Goal: Task Accomplishment & Management: Complete application form

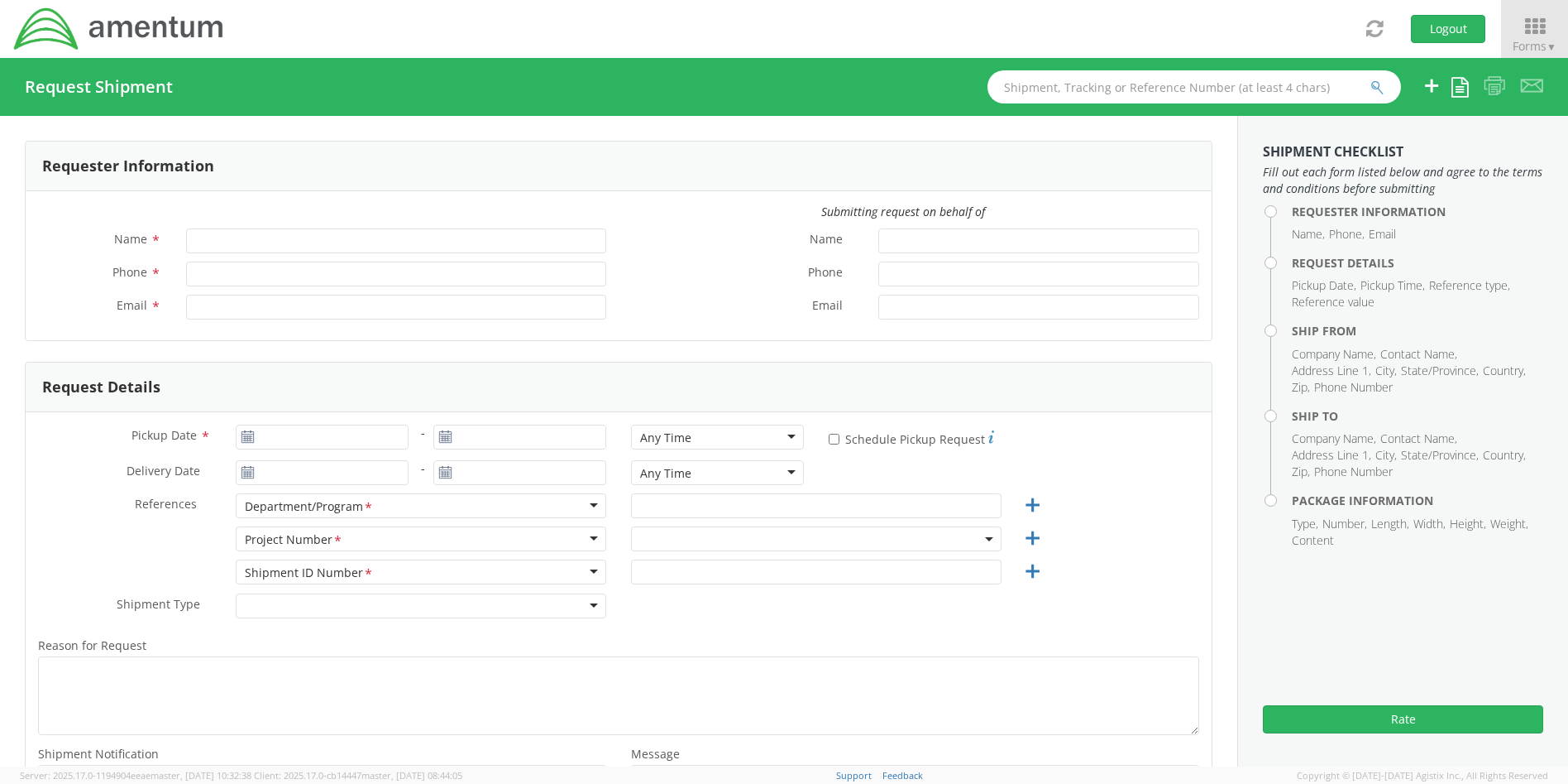
type input "[PERSON_NAME]"
type input "4437371259"
type input "[PERSON_NAME][EMAIL_ADDRESS][PERSON_NAME][DOMAIN_NAME]"
select select "4407.0.0001.0001.TVL"
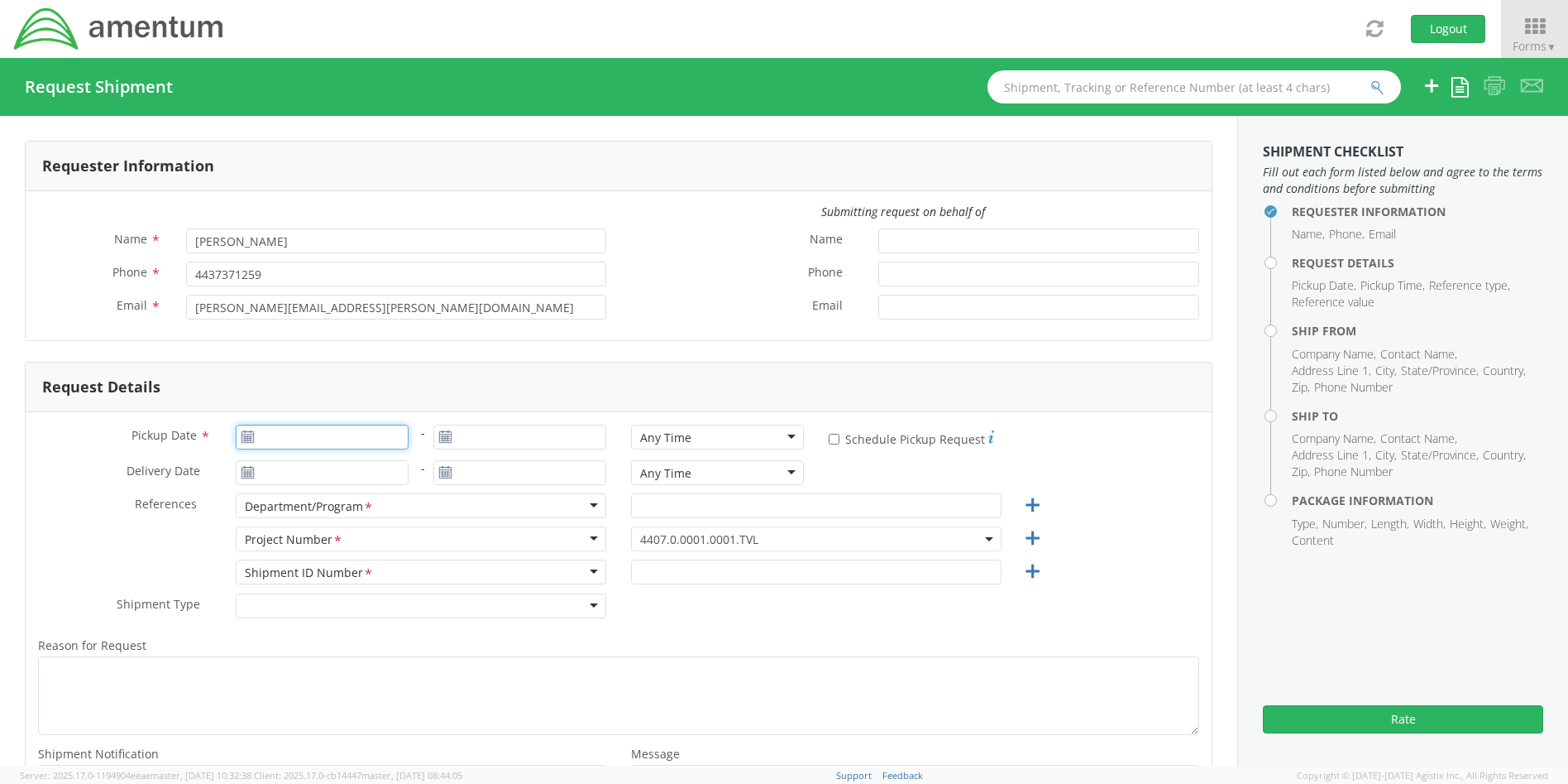
type input "[DATE]"
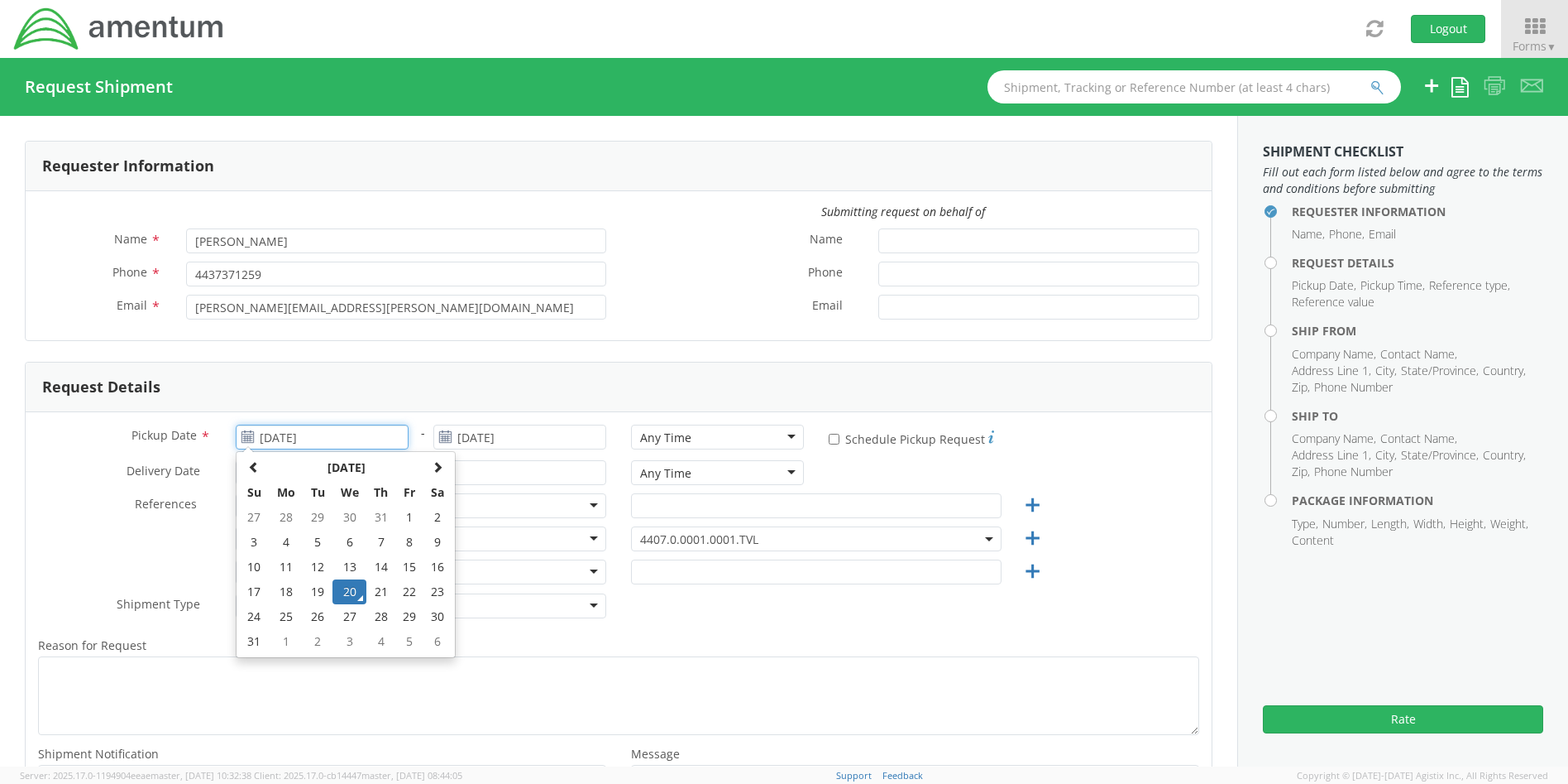
click at [333, 441] on input "[DATE]" at bounding box center [322, 437] width 173 height 25
click at [357, 583] on td "20" at bounding box center [349, 592] width 35 height 25
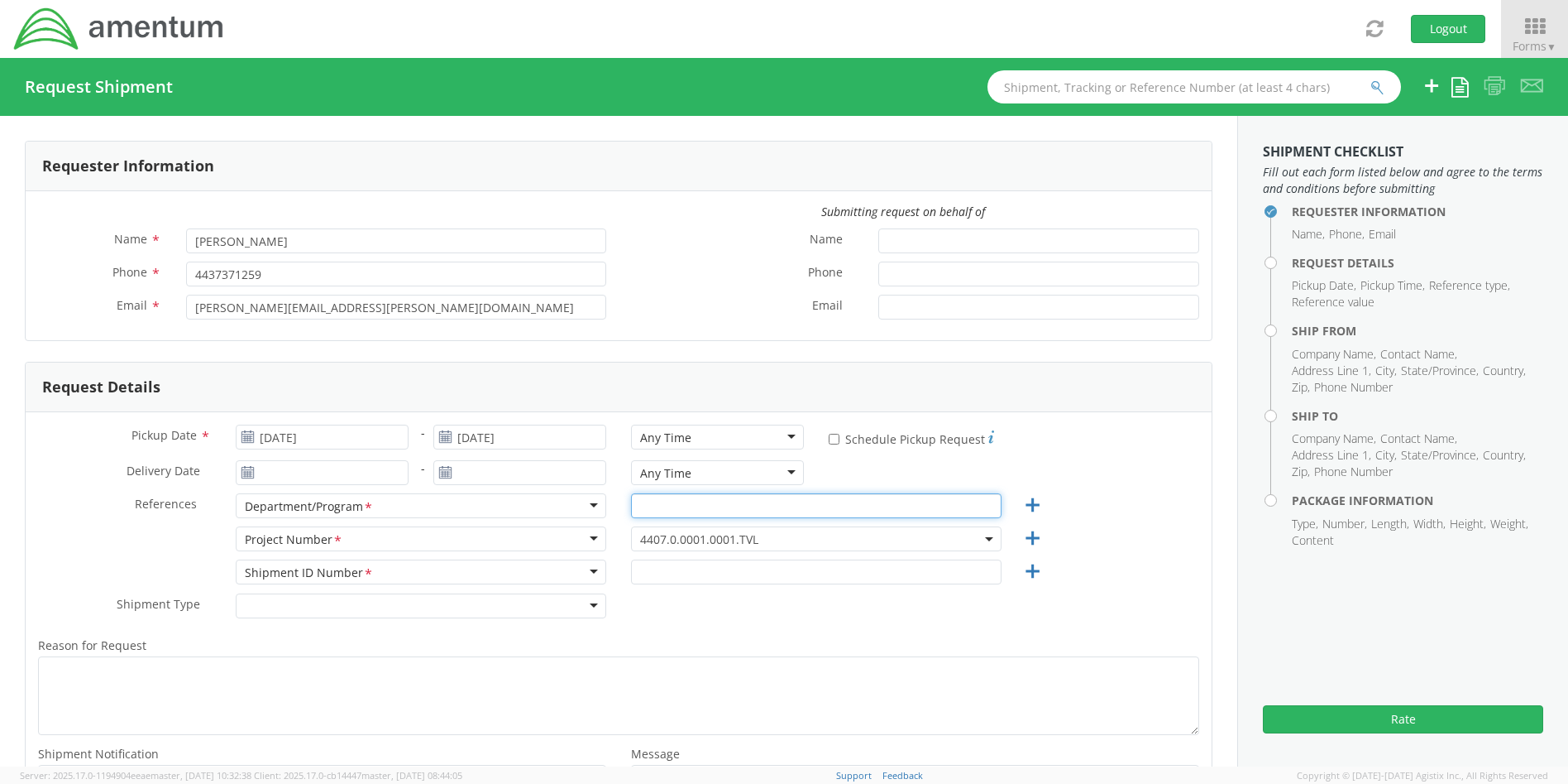
click at [712, 510] on input "text" at bounding box center [816, 505] width 370 height 25
type input "Uniforms"
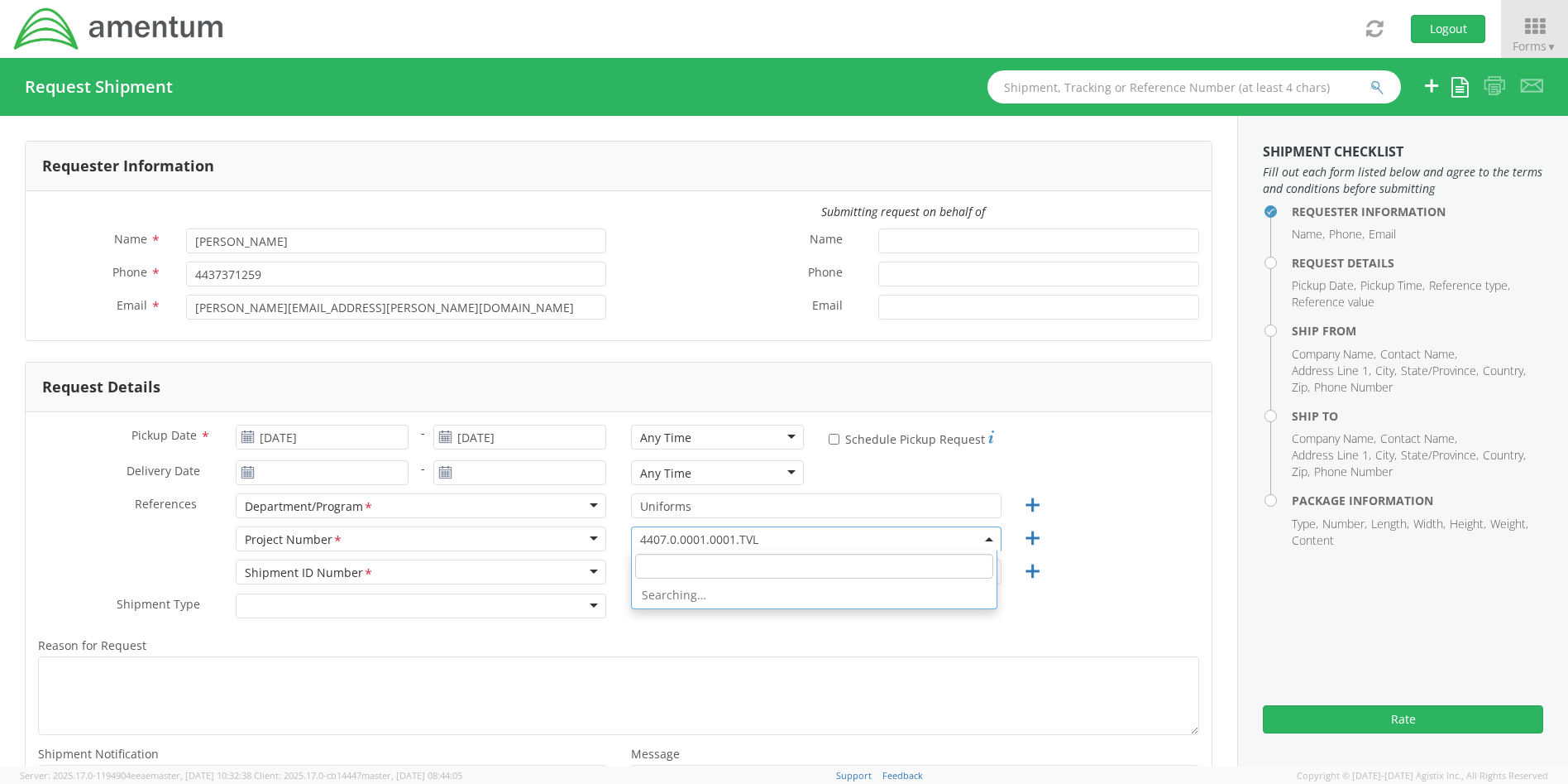
click at [798, 537] on span "4407.0.0001.0001.TVL" at bounding box center [816, 539] width 353 height 16
click at [711, 562] on input "search" at bounding box center [814, 566] width 358 height 25
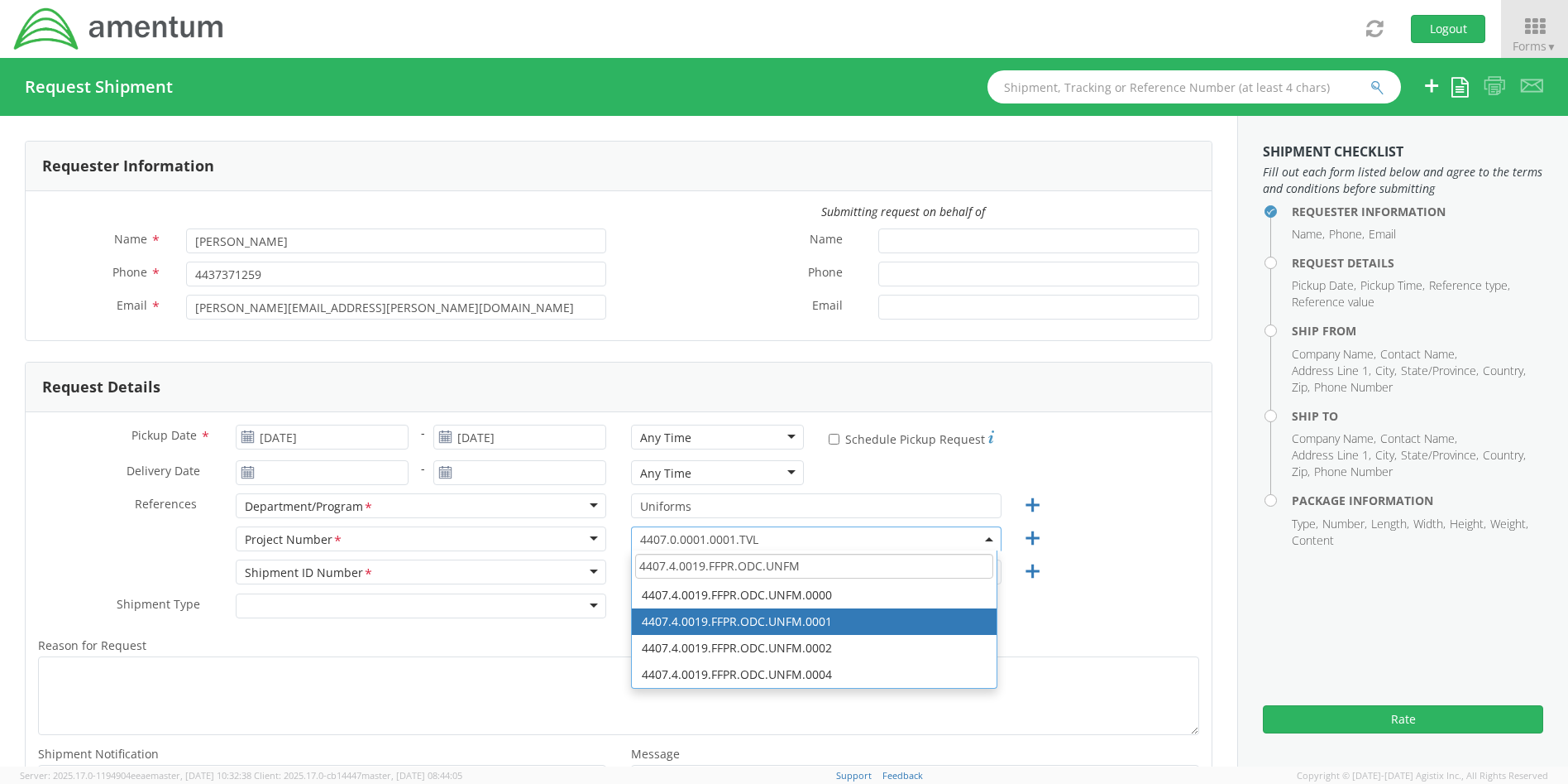
type input "4407.4.0019.FFPR.ODC.UNFM"
select select "4407.4.0019.FFPR.ODC.UNFM.0001"
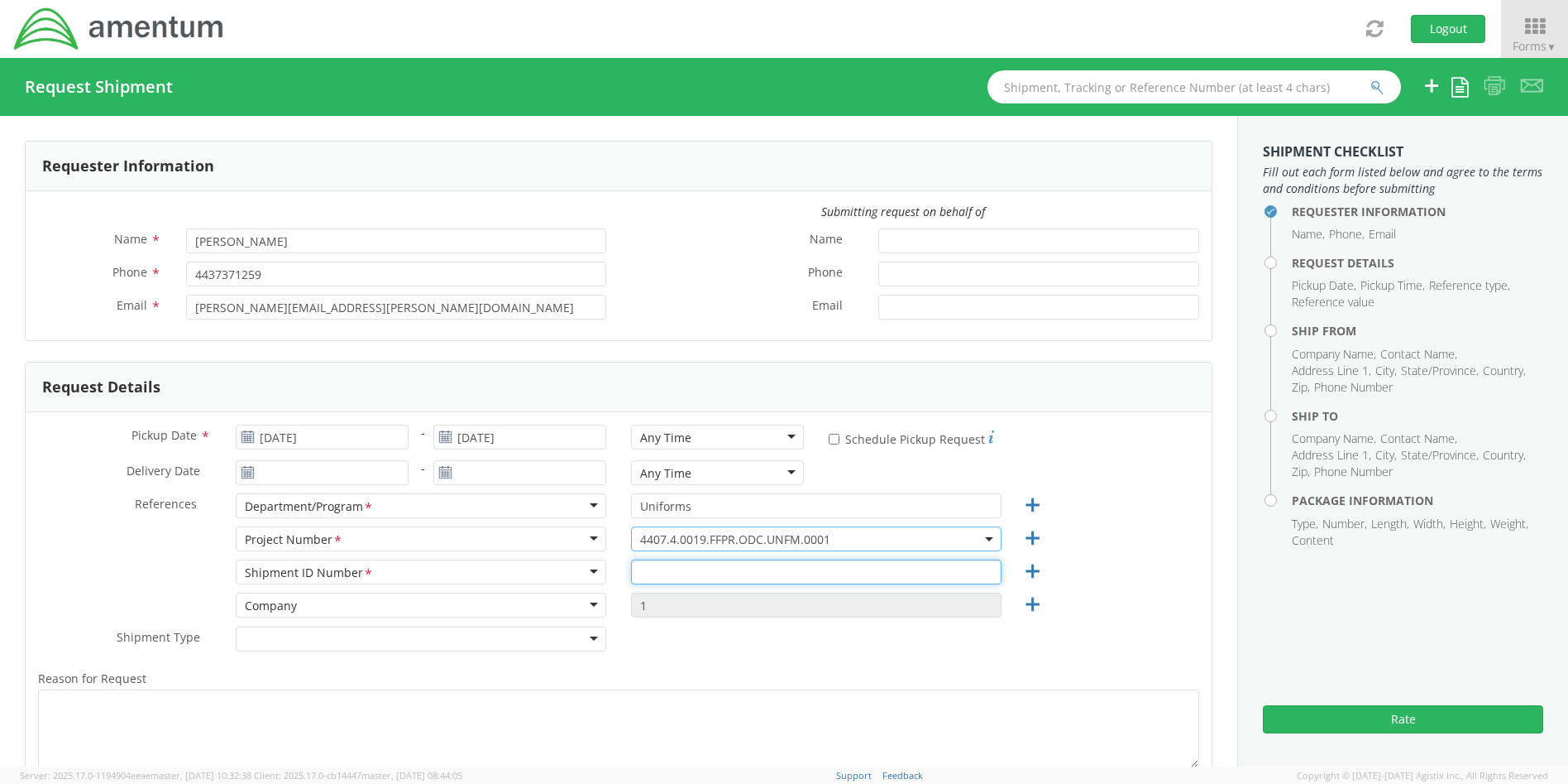
click at [719, 569] on input "text" at bounding box center [816, 571] width 370 height 25
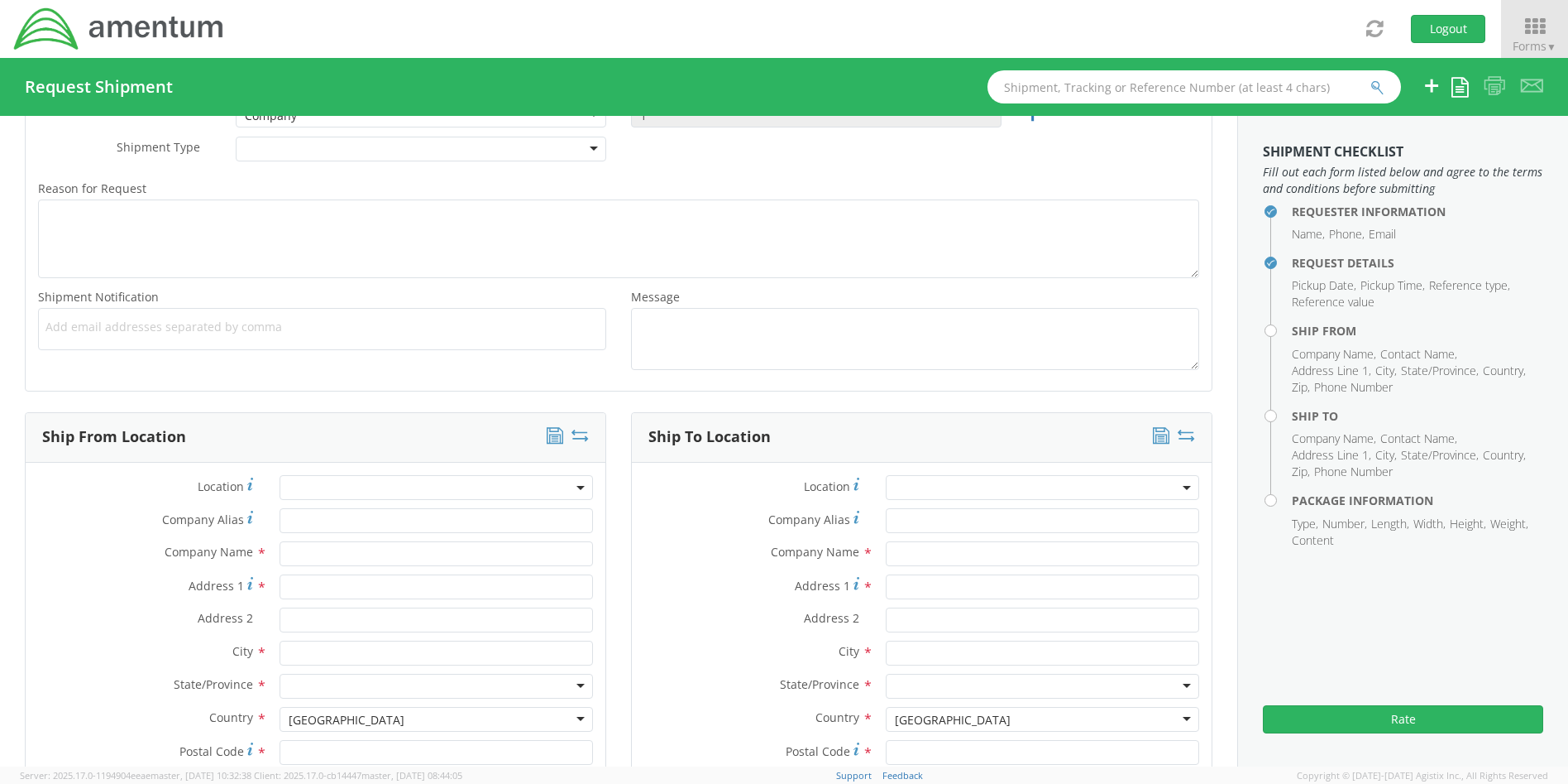
scroll to position [580, 0]
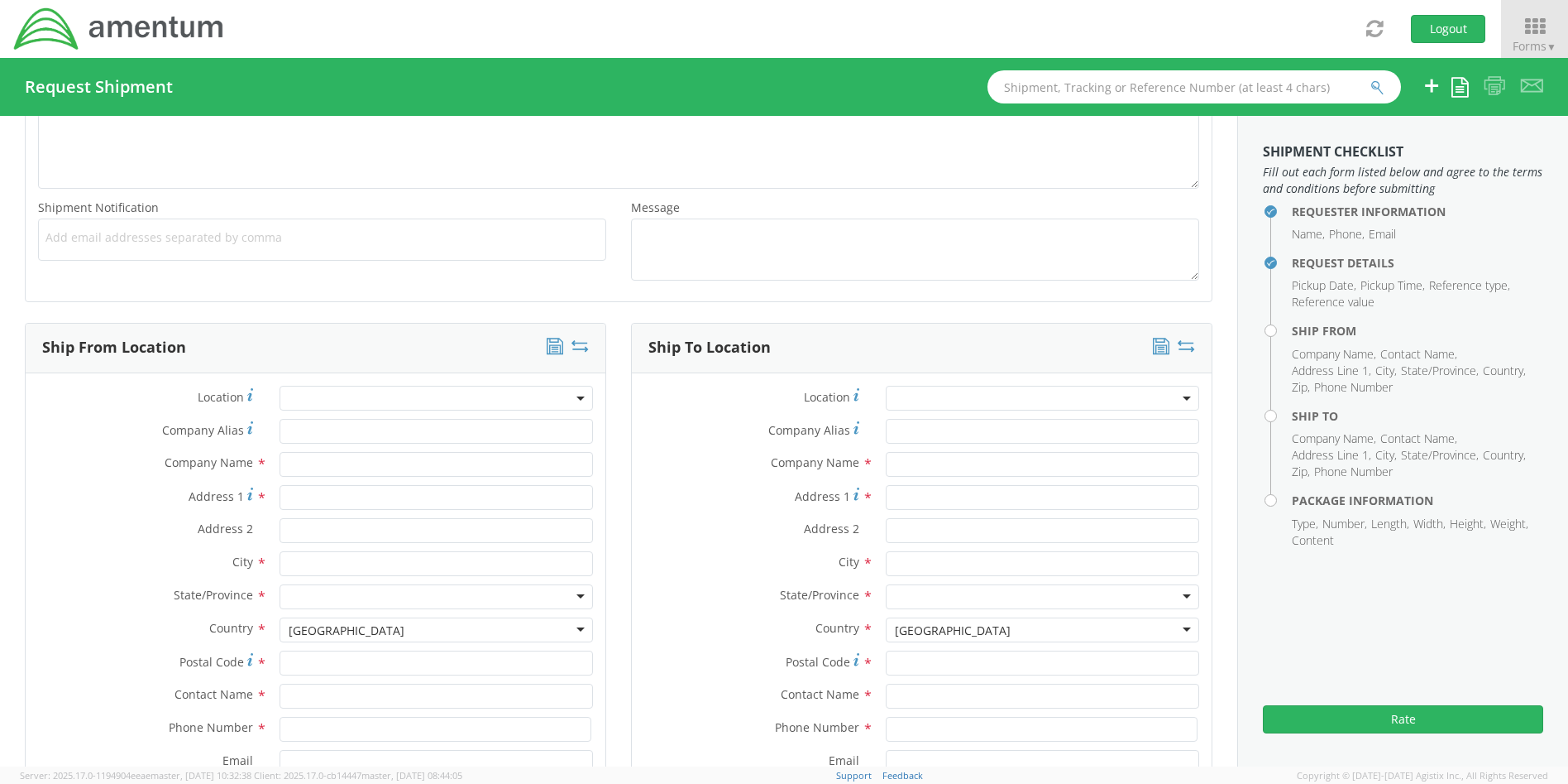
type input "4437371259"
click at [453, 469] on input "text" at bounding box center [437, 464] width 313 height 25
type input "Amentum"
type input "[STREET_ADDRESS]"
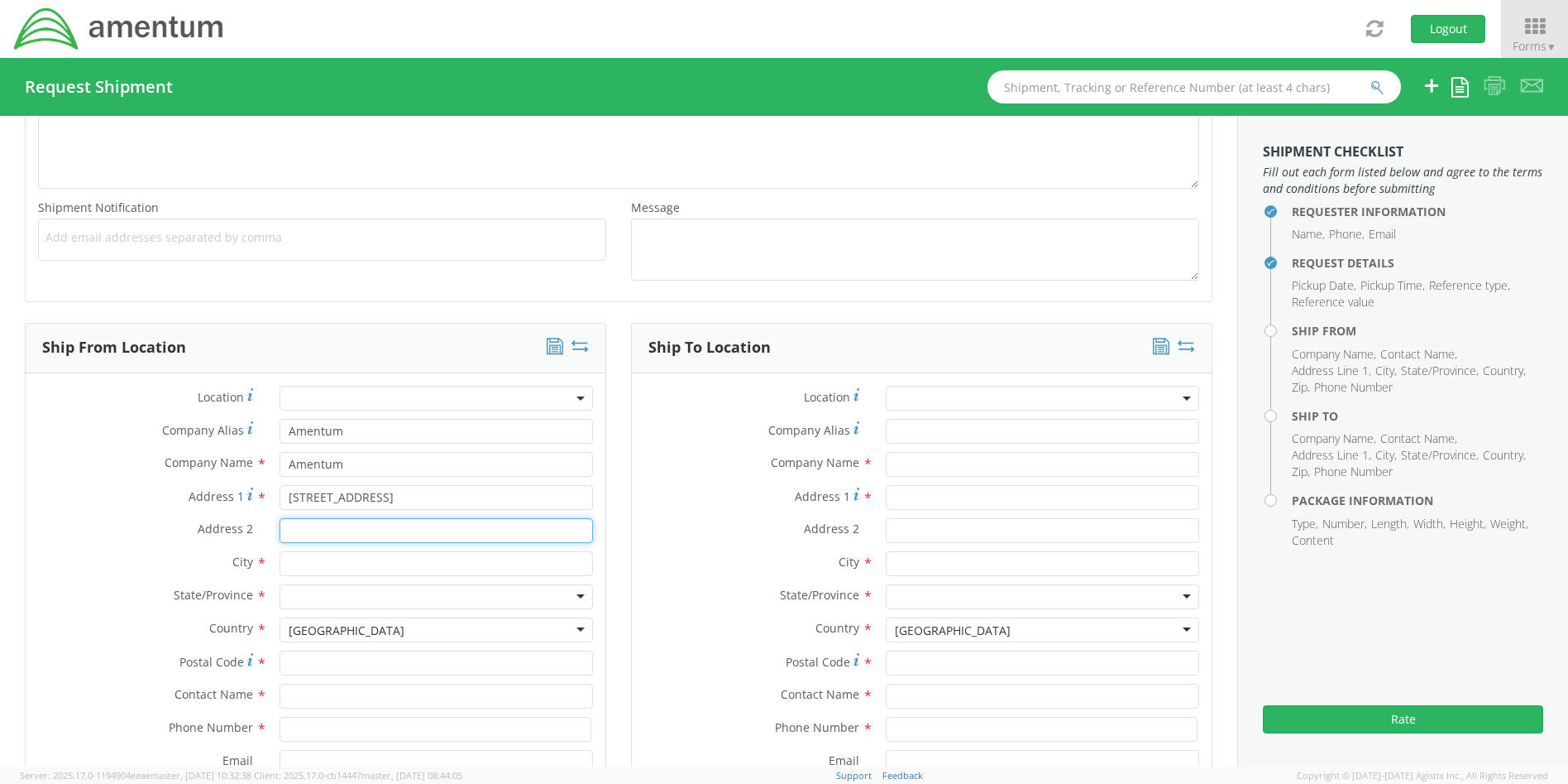
type input "Suite 400"
drag, startPoint x: 382, startPoint y: 567, endPoint x: 267, endPoint y: 567, distance: 115.0
click at [267, 567] on div "[PERSON_NAME] searching..." at bounding box center [436, 564] width 339 height 25
type input "[GEOGRAPHIC_DATA]"
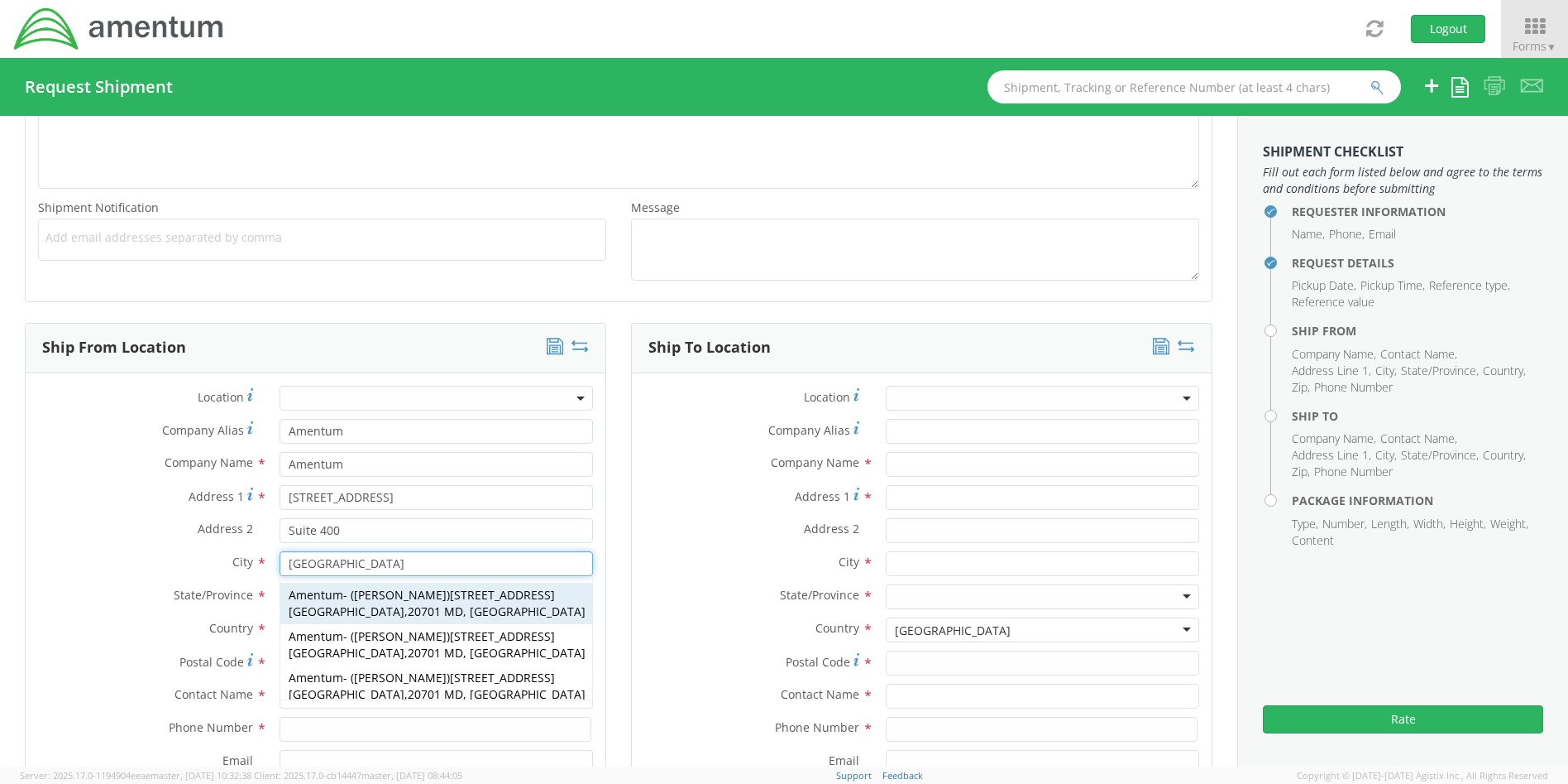
click at [462, 599] on span "[STREET_ADDRESS]" at bounding box center [422, 603] width 267 height 33
type input "20701"
type input "[PERSON_NAME]"
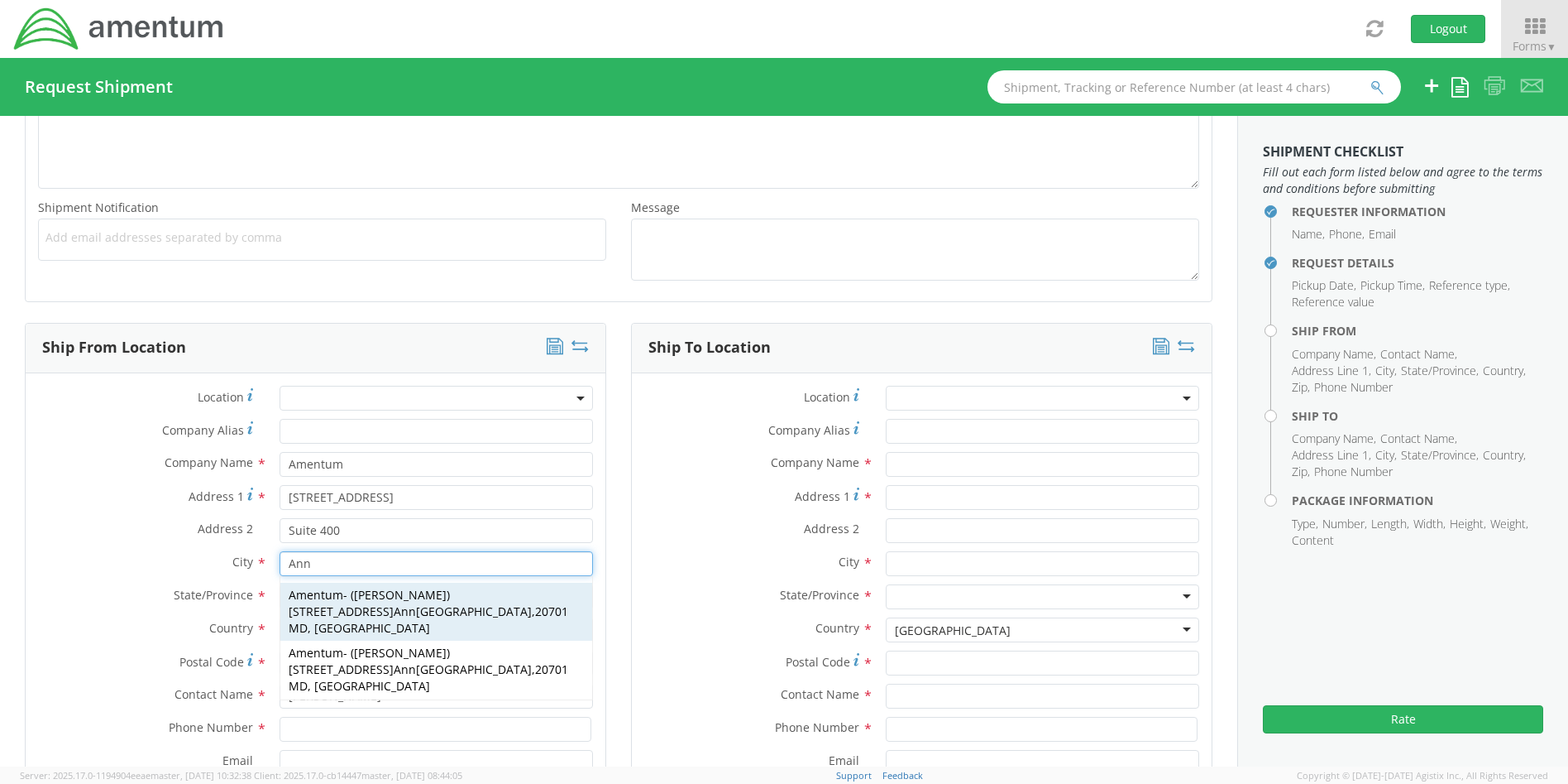
click at [365, 589] on span "[PERSON_NAME]" at bounding box center [400, 595] width 92 height 16
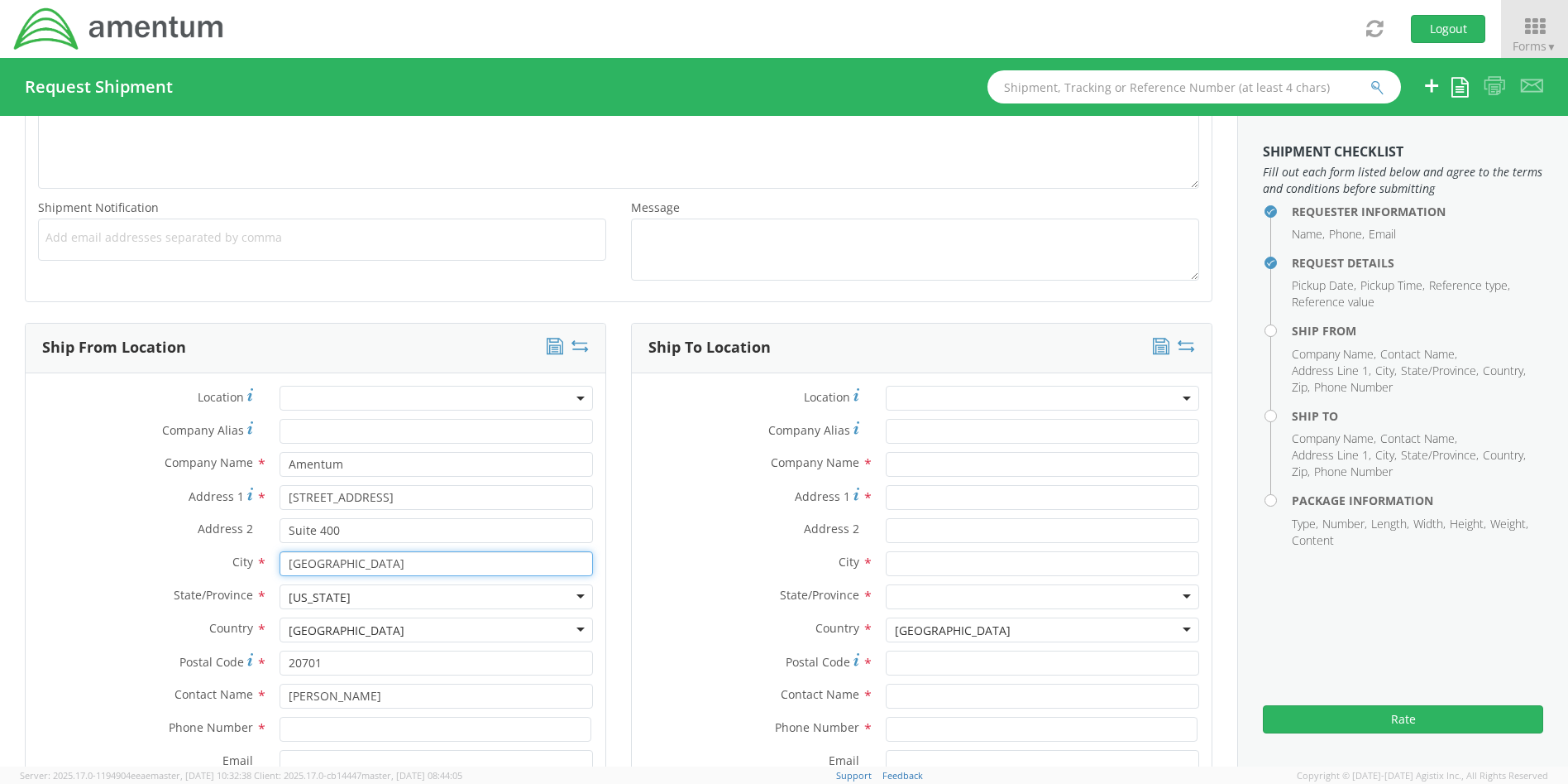
type input "[GEOGRAPHIC_DATA]"
click at [619, 614] on div "Ship To Location Location * Company Alias * Company Name * Address 1 * Address …" at bounding box center [922, 602] width 606 height 559
click at [1194, 747] on div "Phone Number *" at bounding box center [922, 733] width 580 height 33
click at [338, 730] on input at bounding box center [436, 729] width 312 height 25
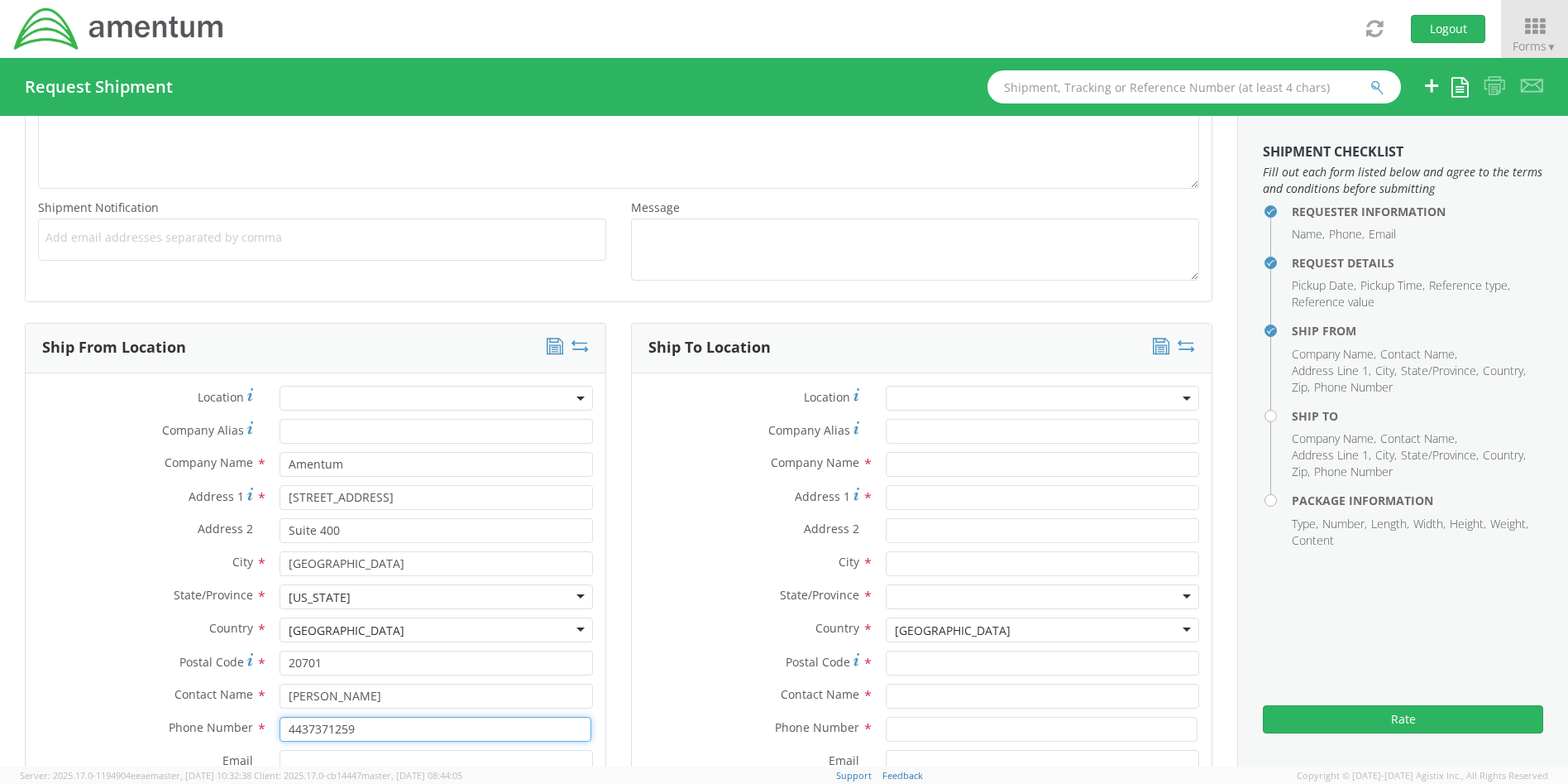
type input "4437371259"
click at [923, 465] on input "text" at bounding box center [1043, 464] width 313 height 25
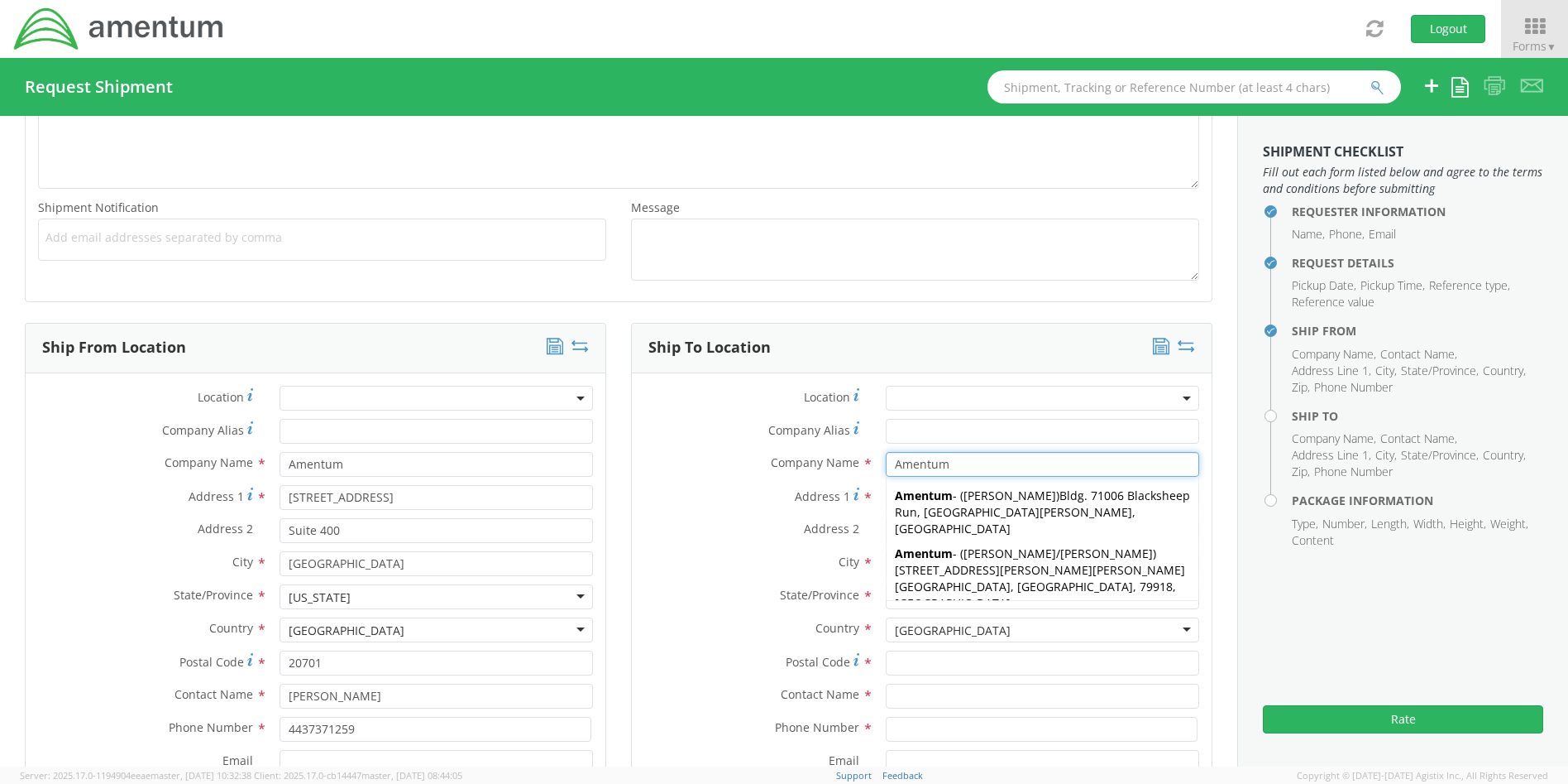
type input "Amentum"
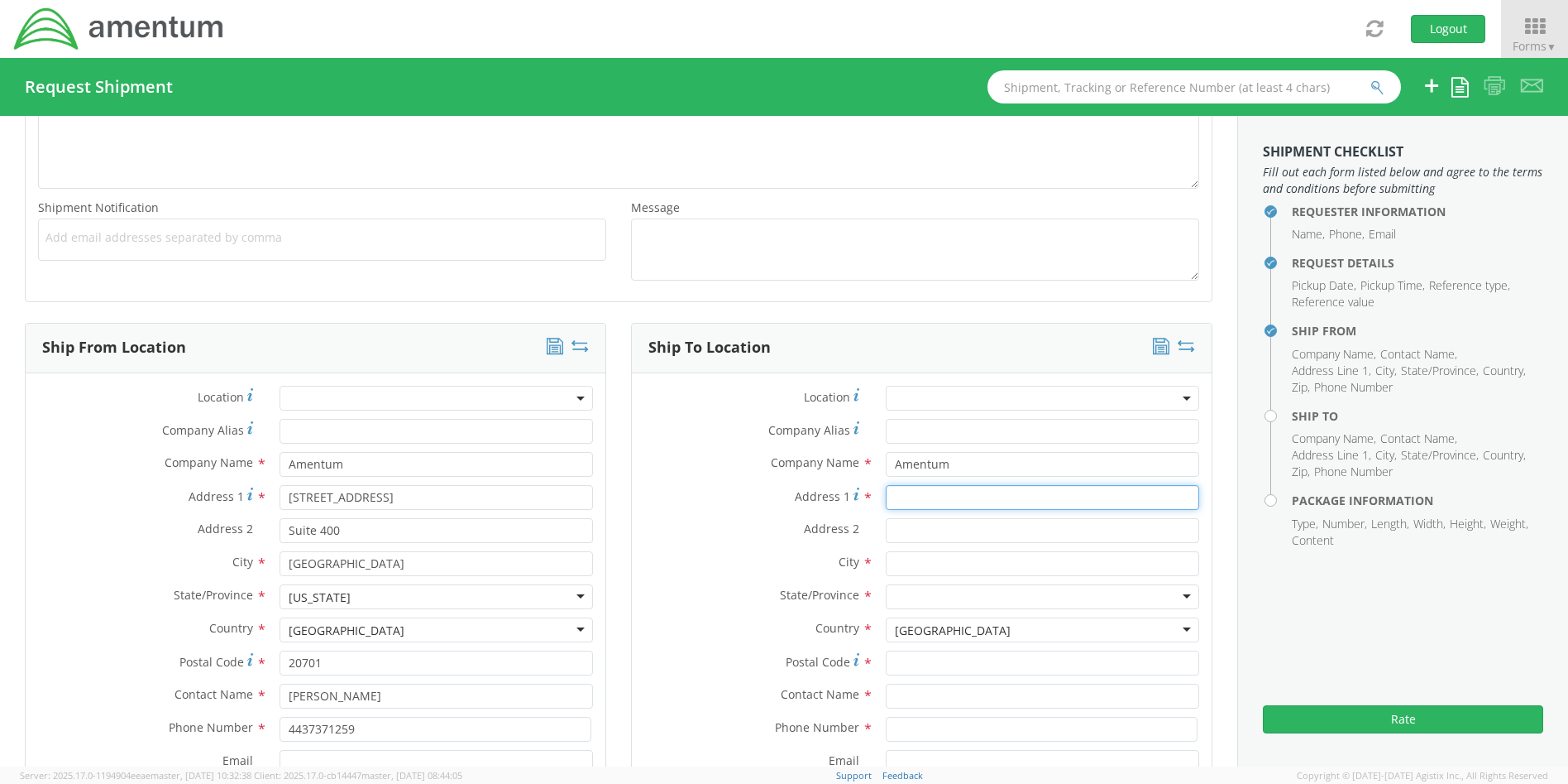
click at [931, 497] on input "Address 1 *" at bounding box center [1043, 497] width 313 height 25
type input "[STREET_ADDRESS]"
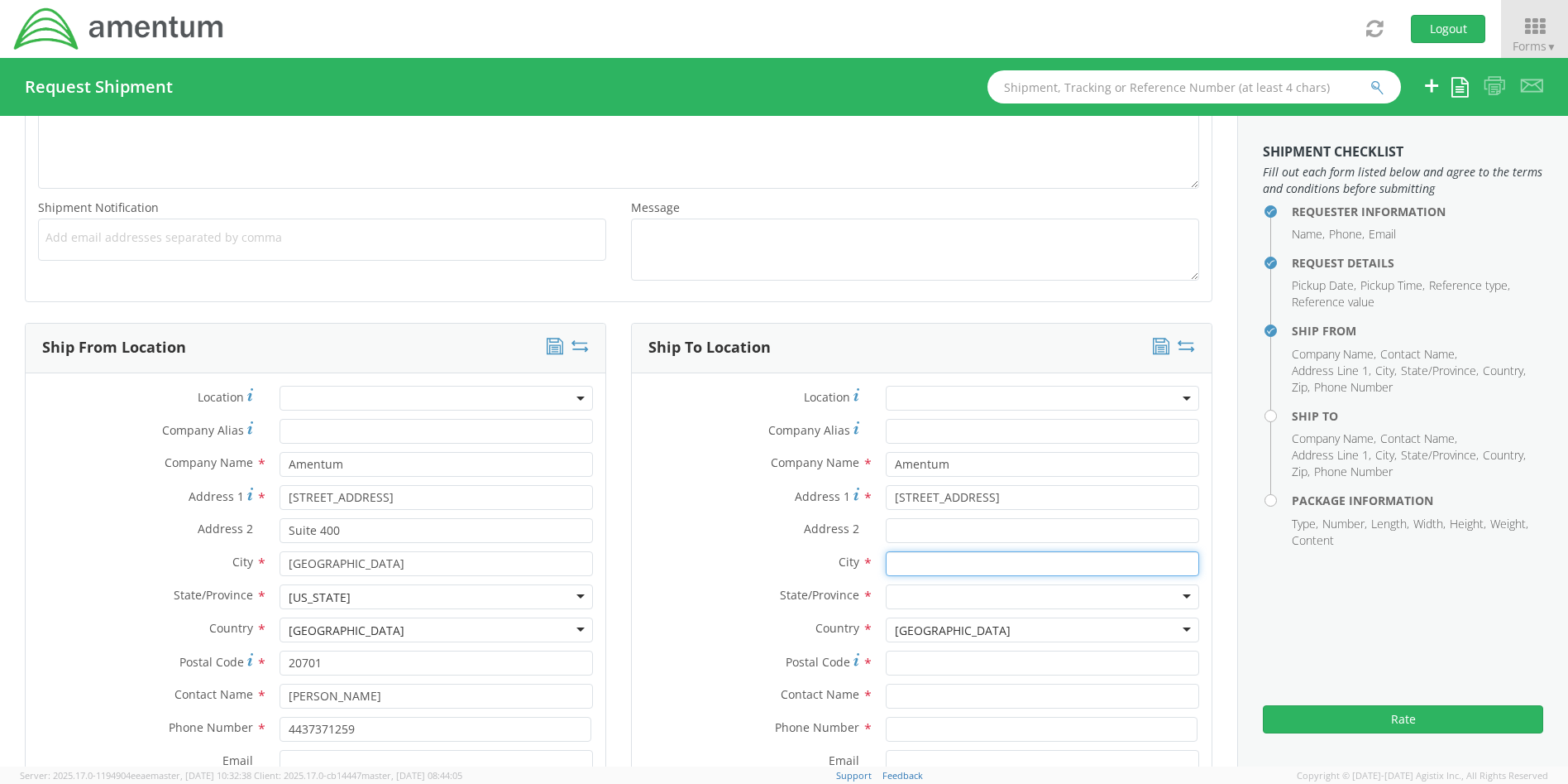
click at [937, 562] on input "text" at bounding box center [1043, 564] width 313 height 25
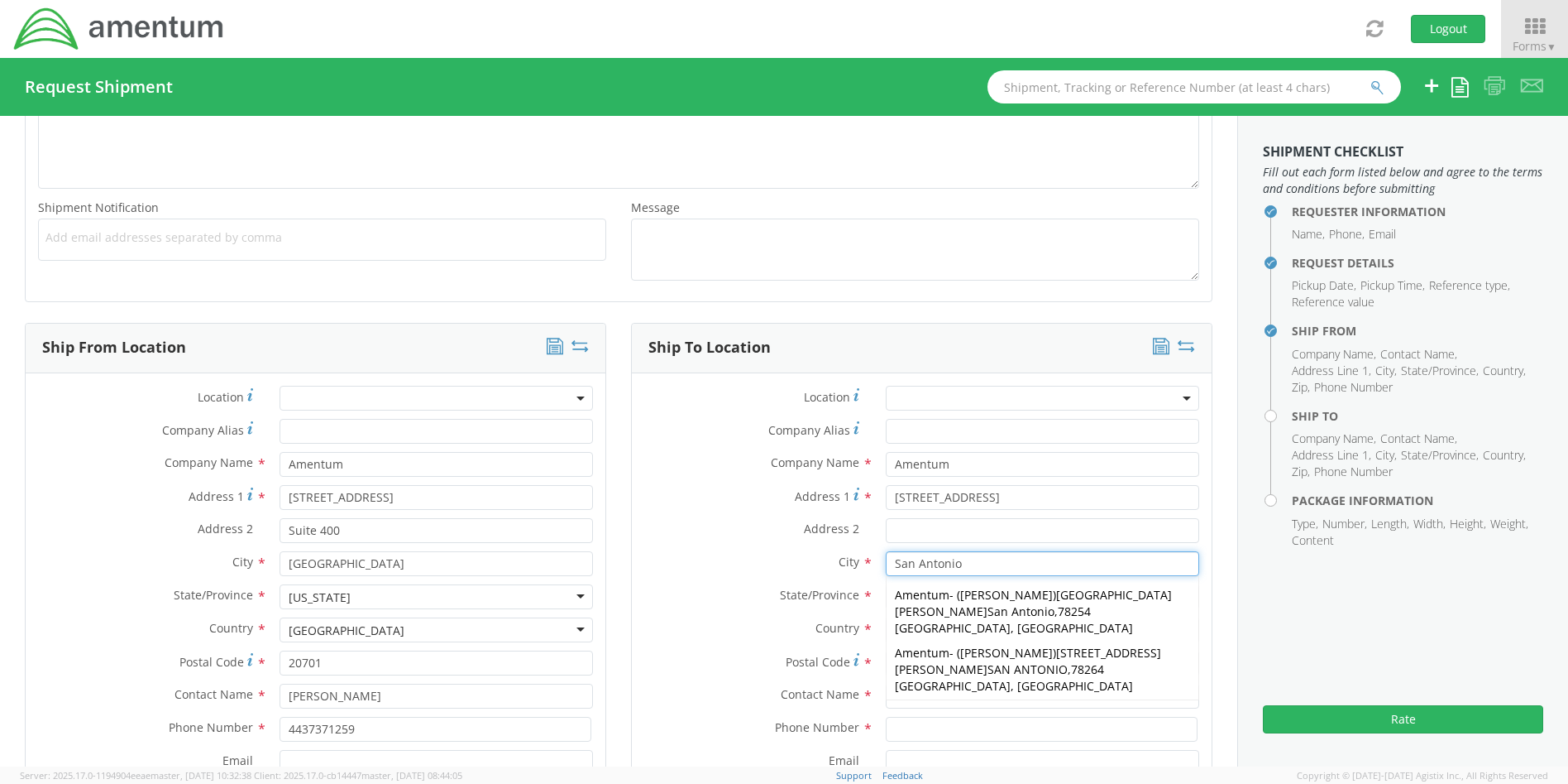
type input "San Antonio"
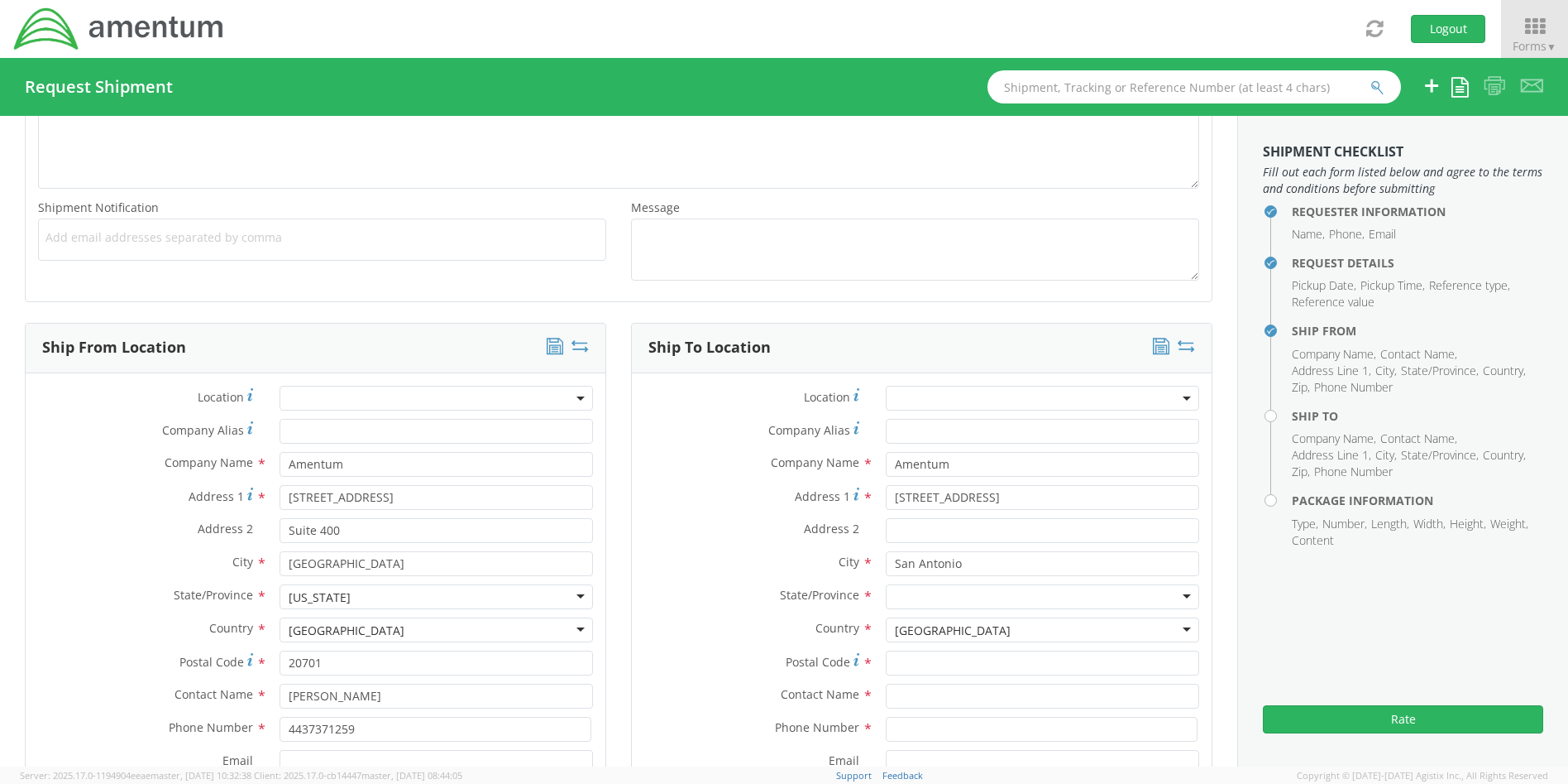
click at [964, 591] on div at bounding box center [1043, 596] width 313 height 25
type input "t"
click at [924, 662] on input "Postal Code *" at bounding box center [1043, 663] width 313 height 25
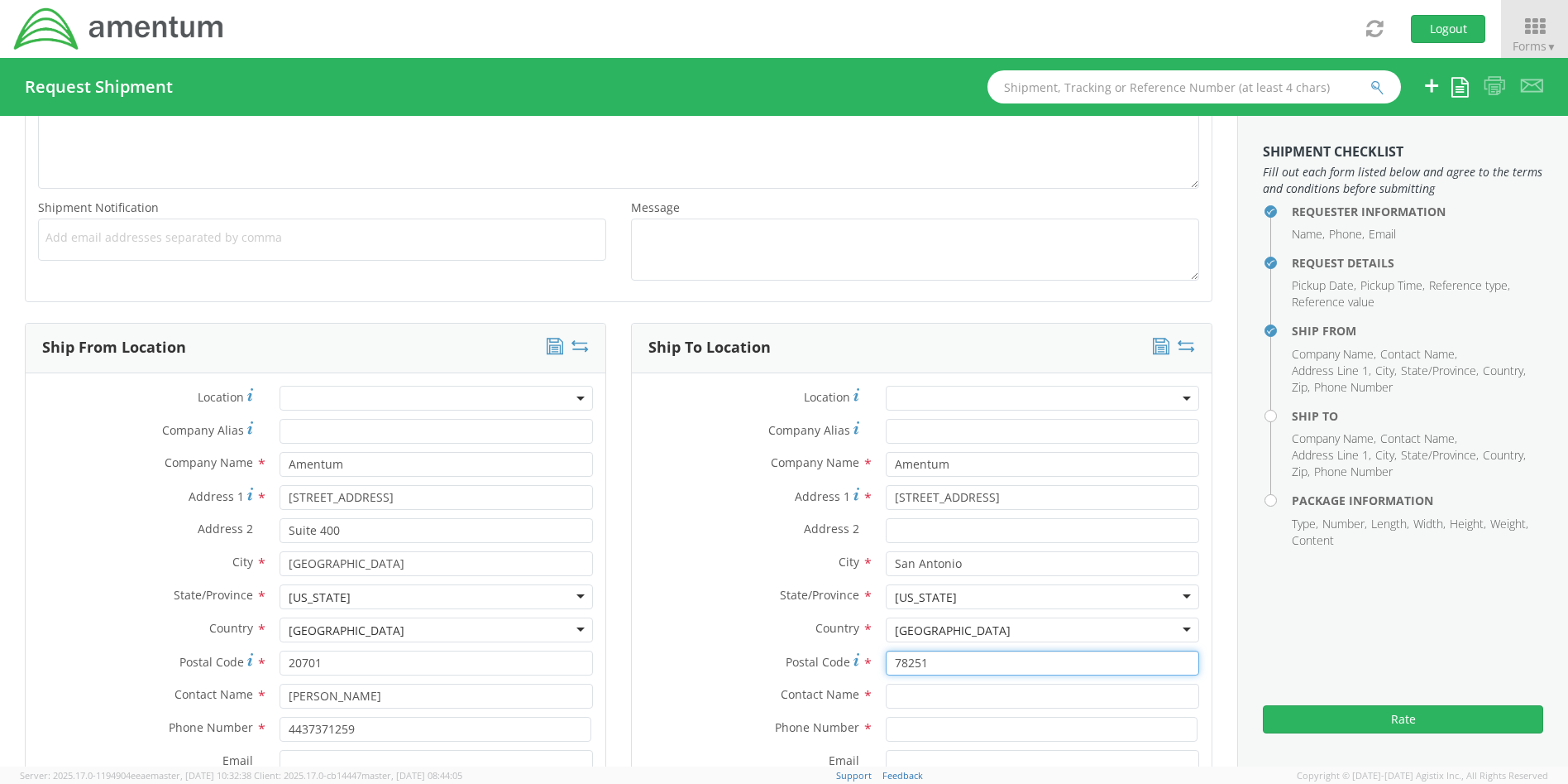
type input "78251"
click at [972, 698] on input "text" at bounding box center [1043, 695] width 313 height 25
type input "[PERSON_NAME]"
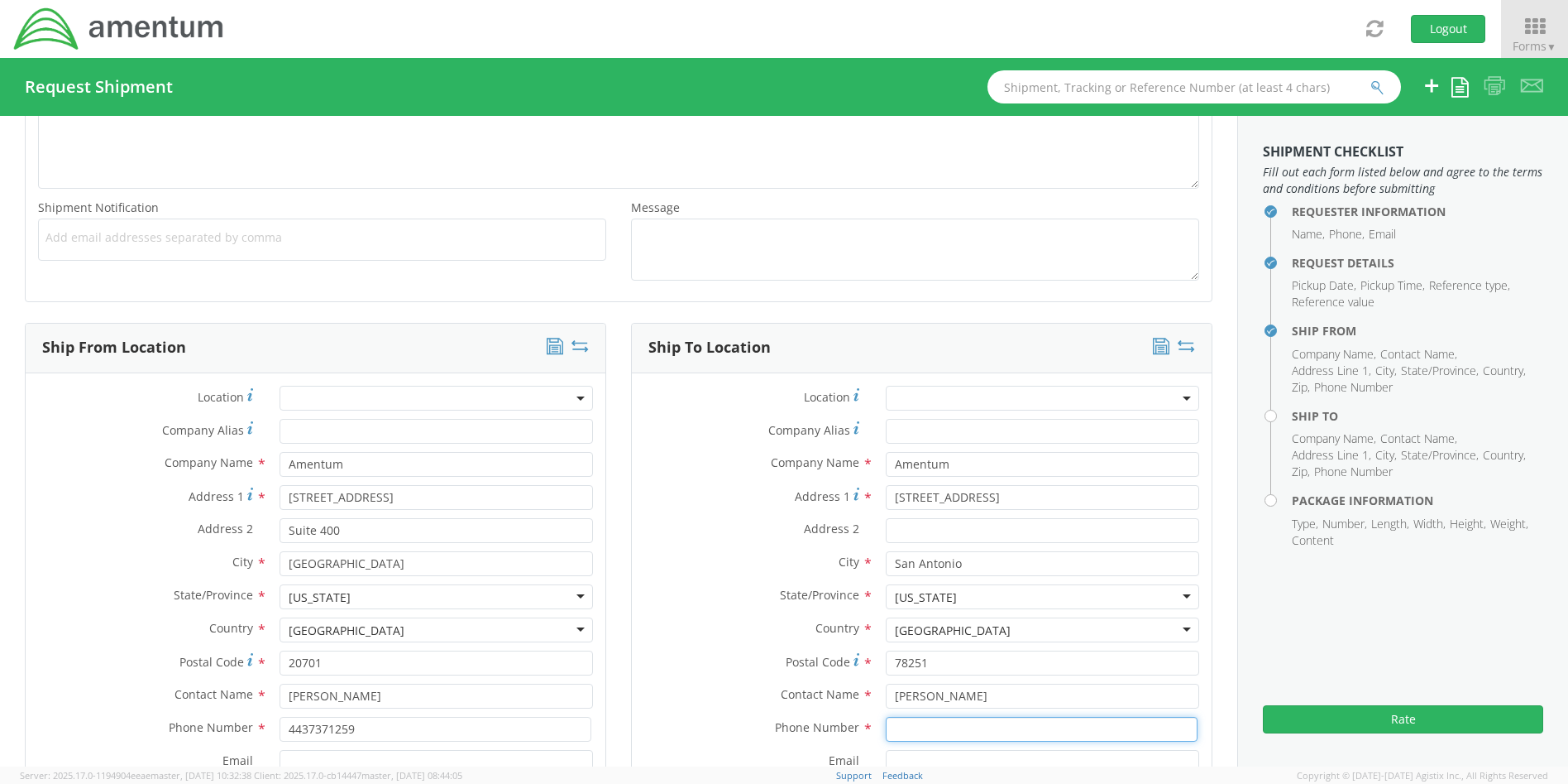
click at [964, 723] on input at bounding box center [1042, 729] width 312 height 25
type input "2103465118"
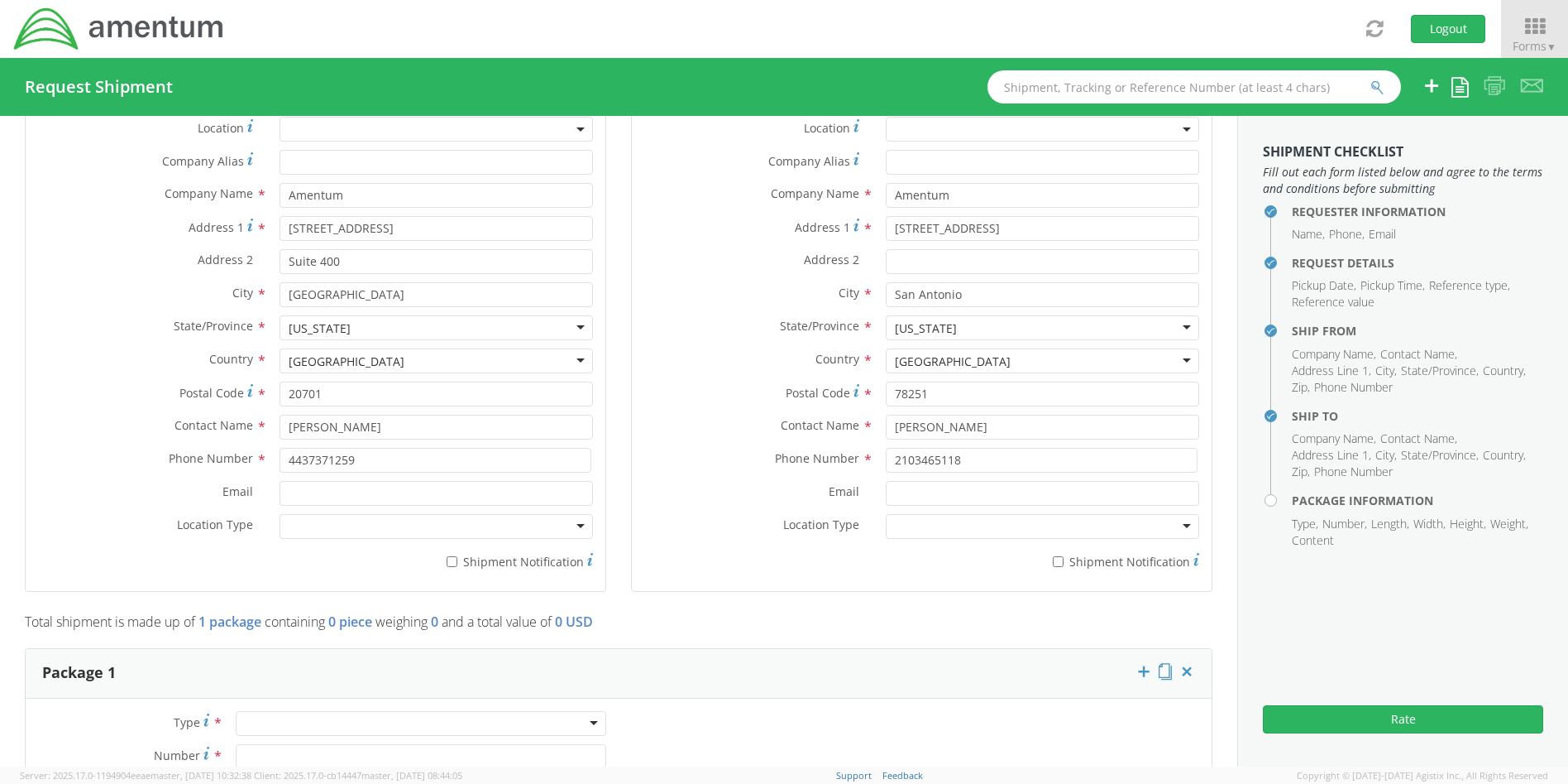
scroll to position [993, 0]
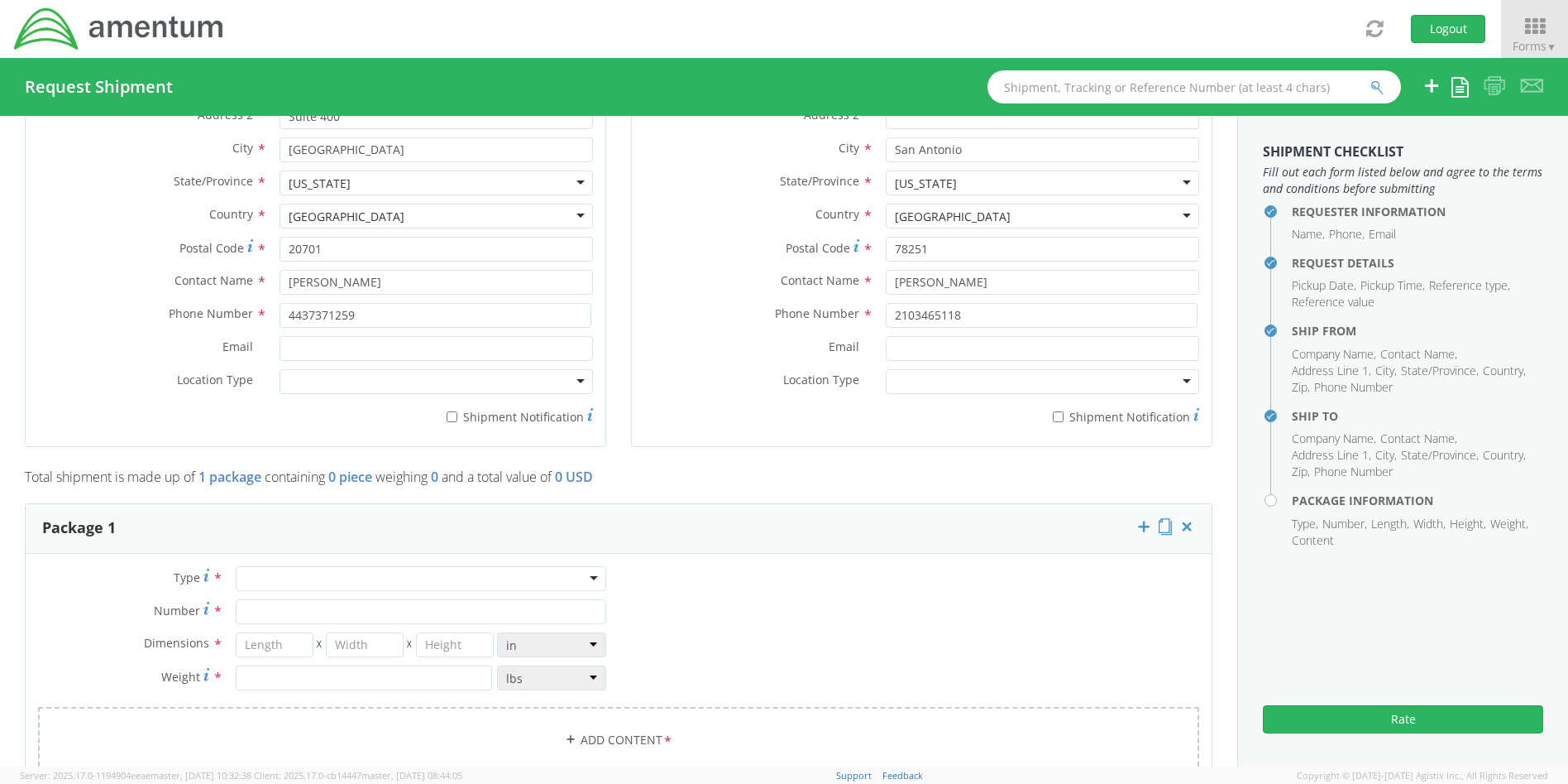
click at [536, 581] on div at bounding box center [421, 579] width 370 height 25
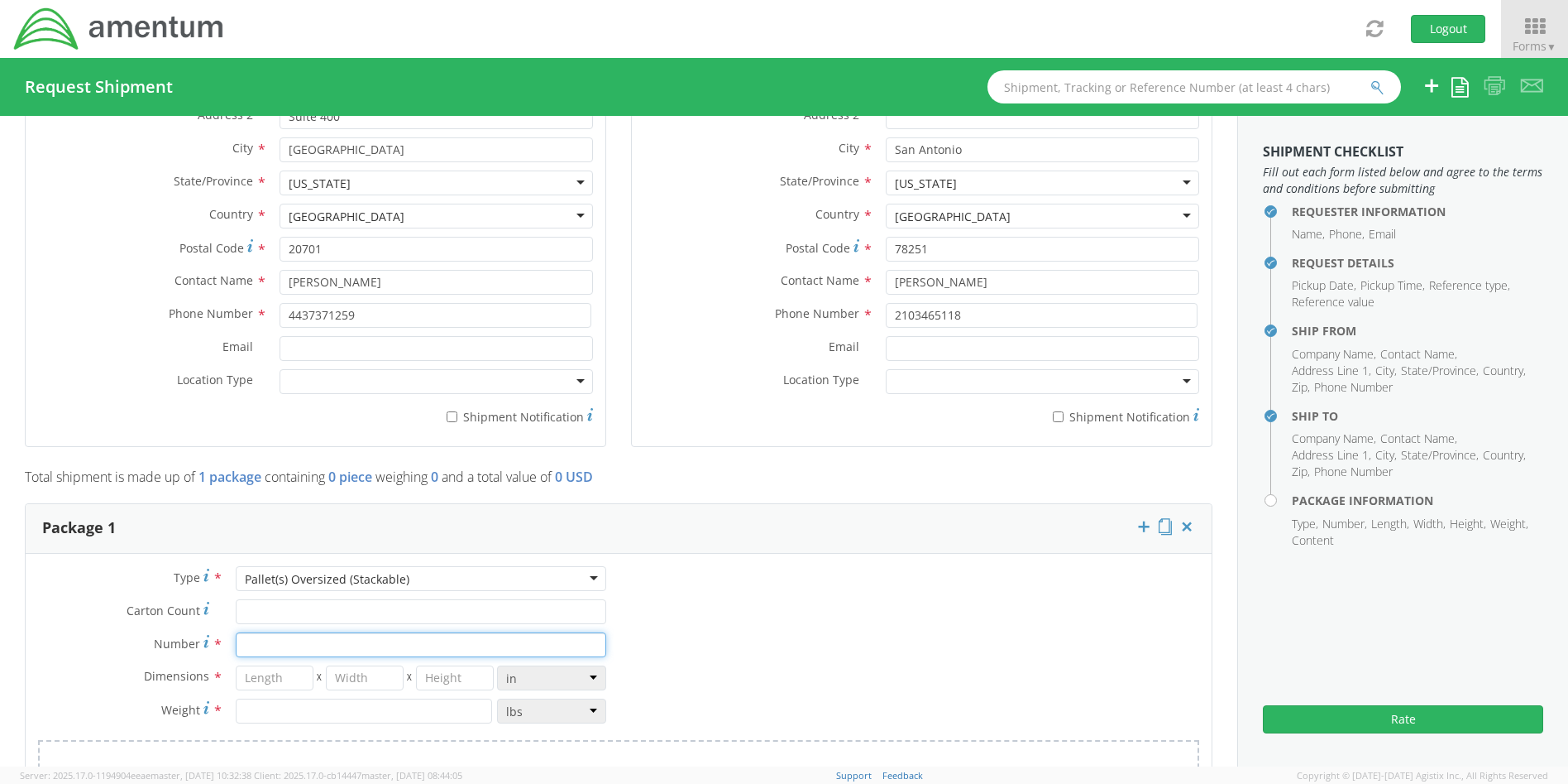
click at [281, 639] on input "Number *" at bounding box center [421, 644] width 370 height 25
type input "1"
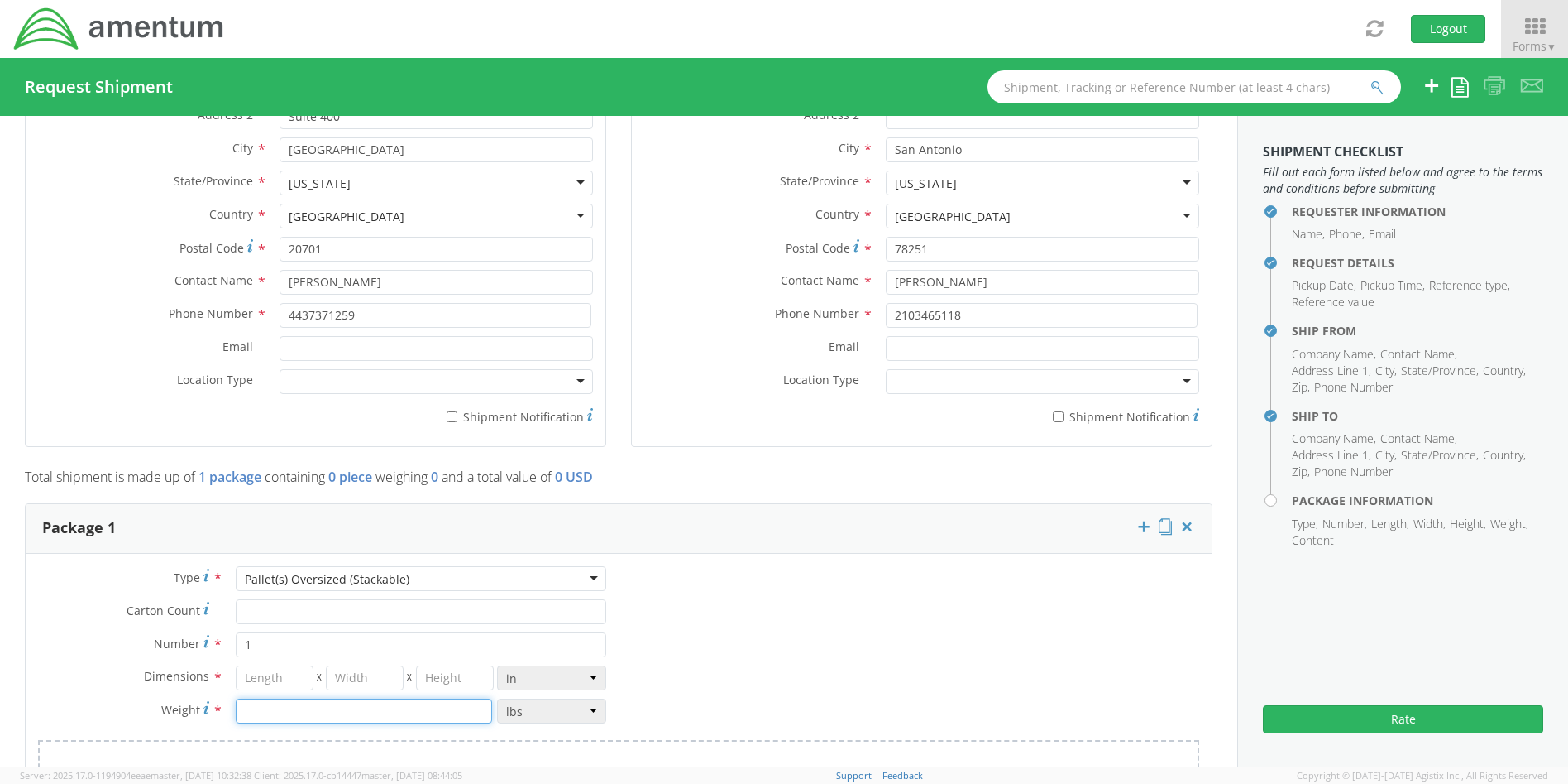
click at [281, 711] on input "number" at bounding box center [364, 710] width 257 height 25
type input "8"
click at [439, 674] on input "number" at bounding box center [454, 678] width 77 height 25
type input "6"
click at [372, 679] on input "number" at bounding box center [364, 678] width 77 height 25
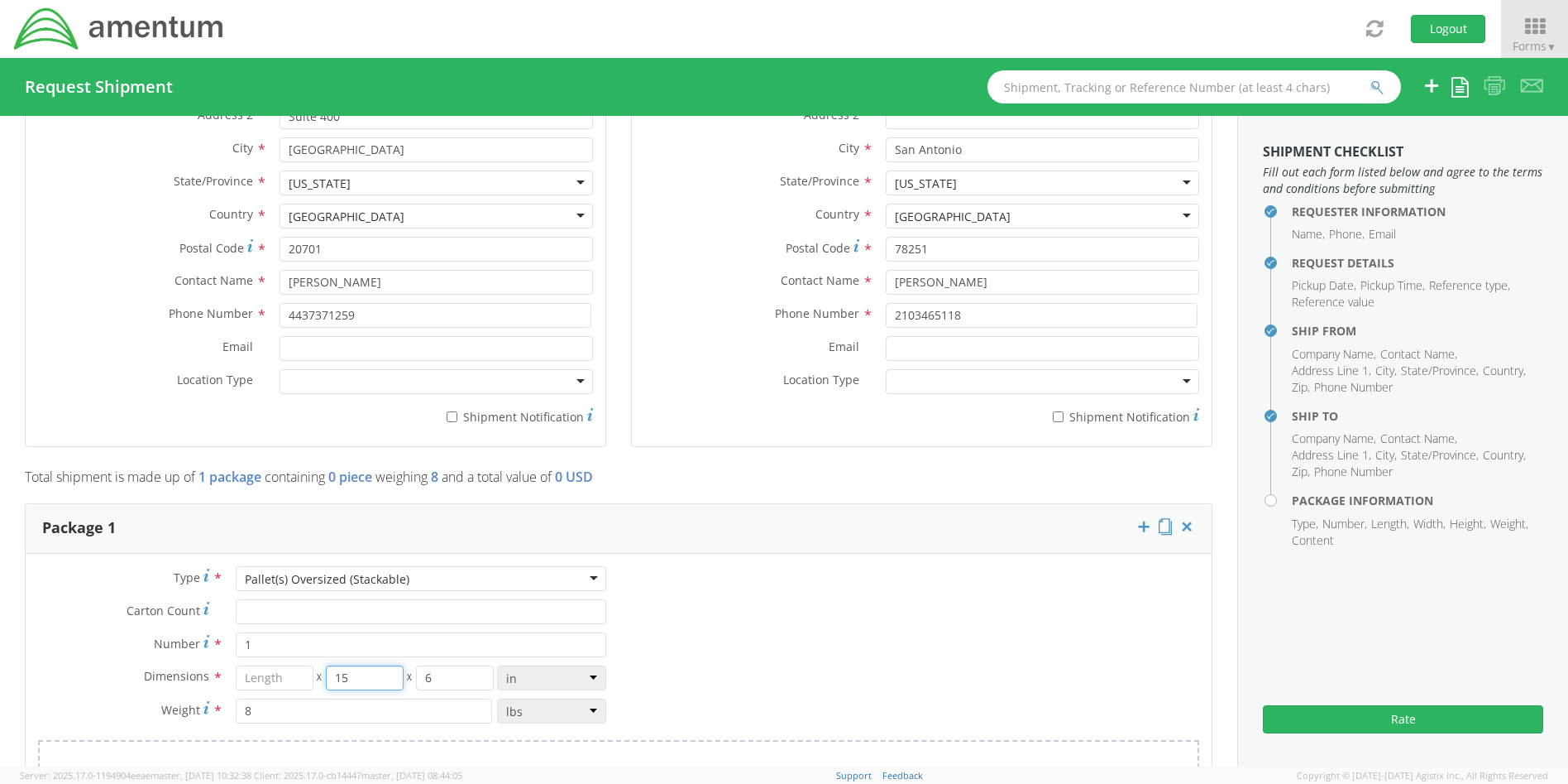
type input "15"
click at [290, 672] on input "number" at bounding box center [274, 678] width 77 height 25
type input "19"
click at [937, 671] on div "Type * Pallet(s) Oversized (Stackable) Pallet(s) Oversized (Stackable) Crate(s)…" at bounding box center [618, 697] width 1186 height 261
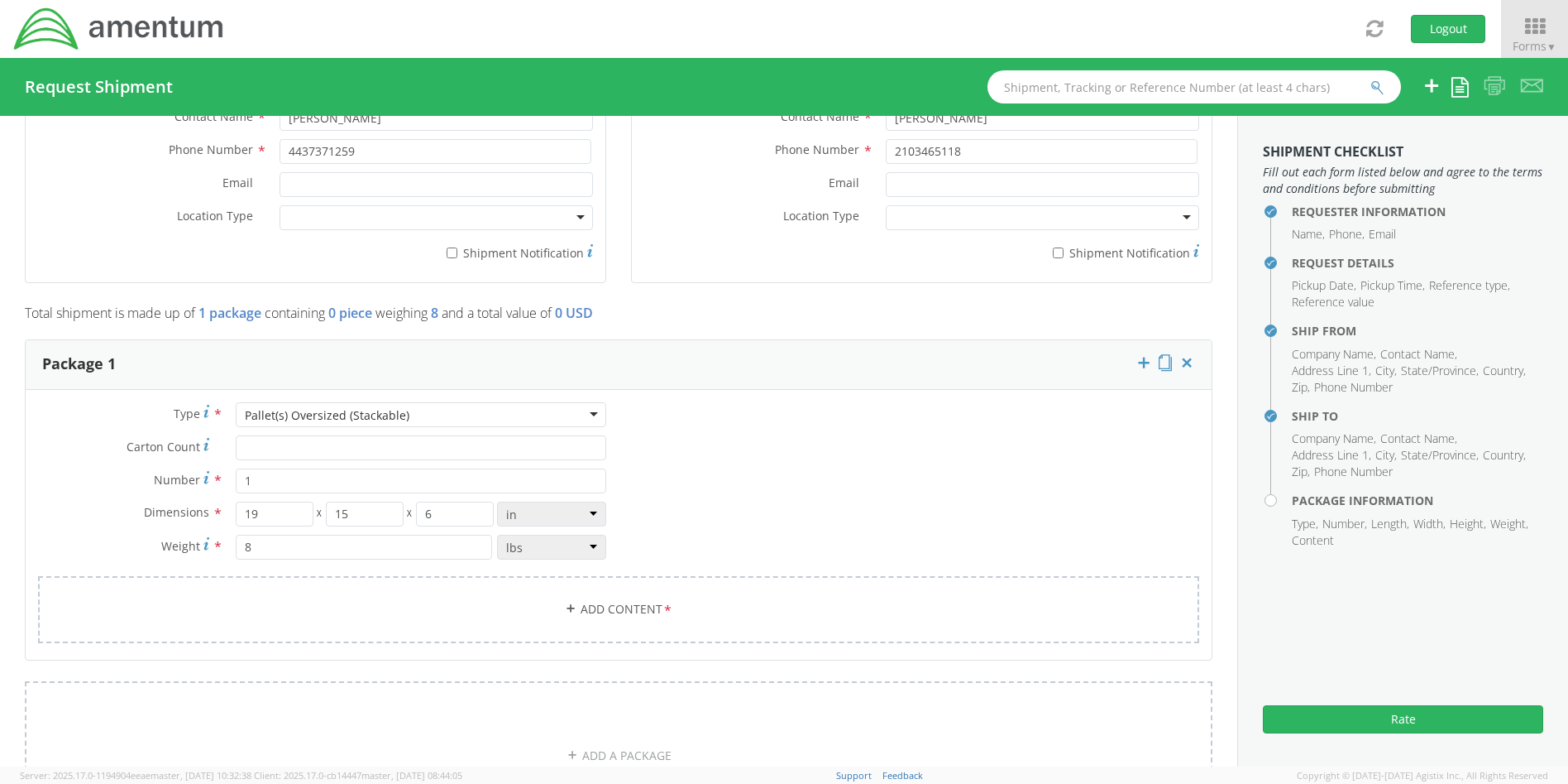
scroll to position [1158, 0]
click at [624, 611] on link "Add Content *" at bounding box center [618, 608] width 1161 height 67
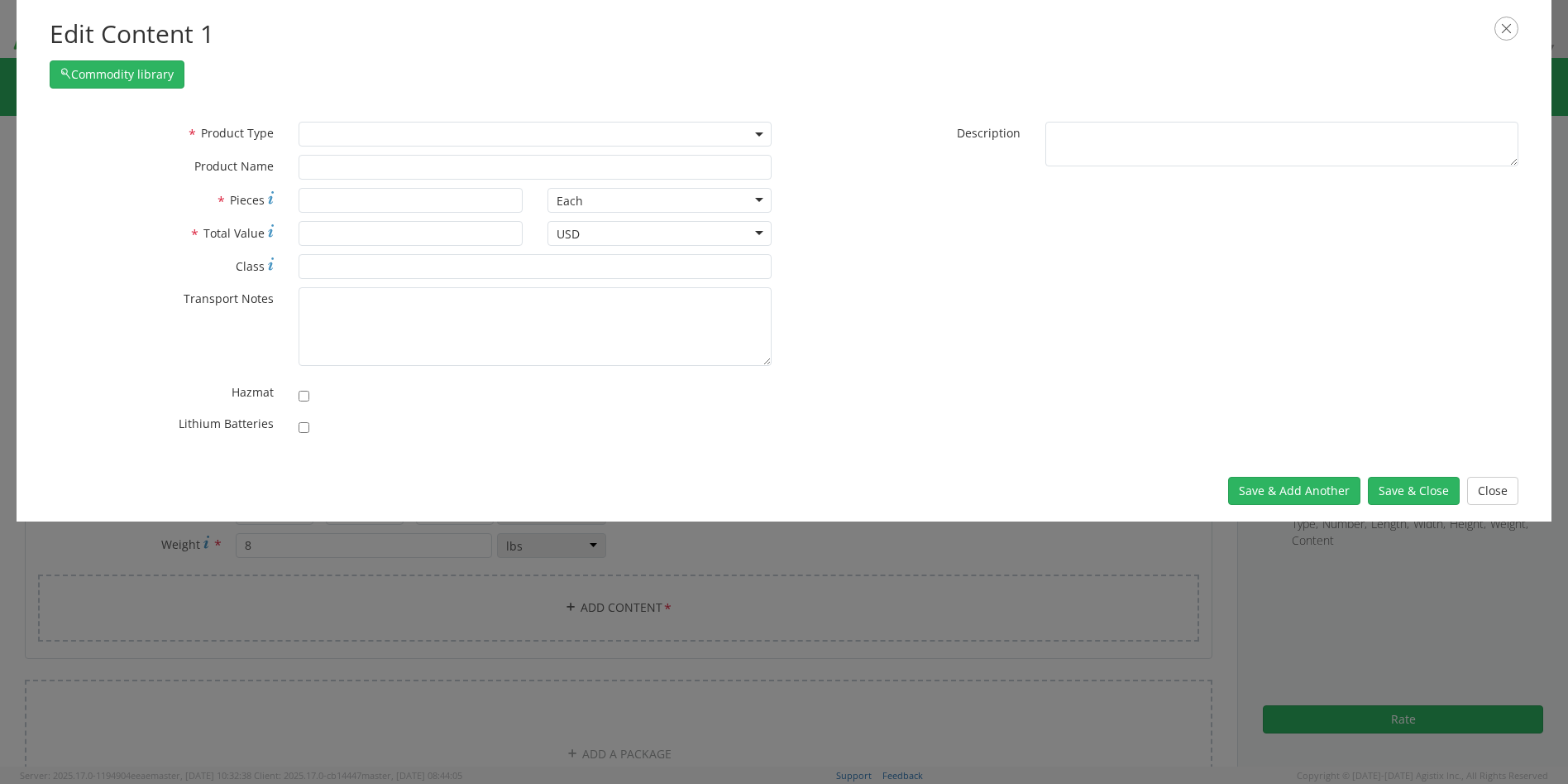
drag, startPoint x: 513, startPoint y: 390, endPoint x: 566, endPoint y: 376, distance: 54.8
click at [566, 376] on div "* Product Type Documents General Commodity * Product Name * Pieces Each Each Ba…" at bounding box center [410, 282] width 747 height 322
click at [749, 131] on span at bounding box center [534, 133] width 473 height 25
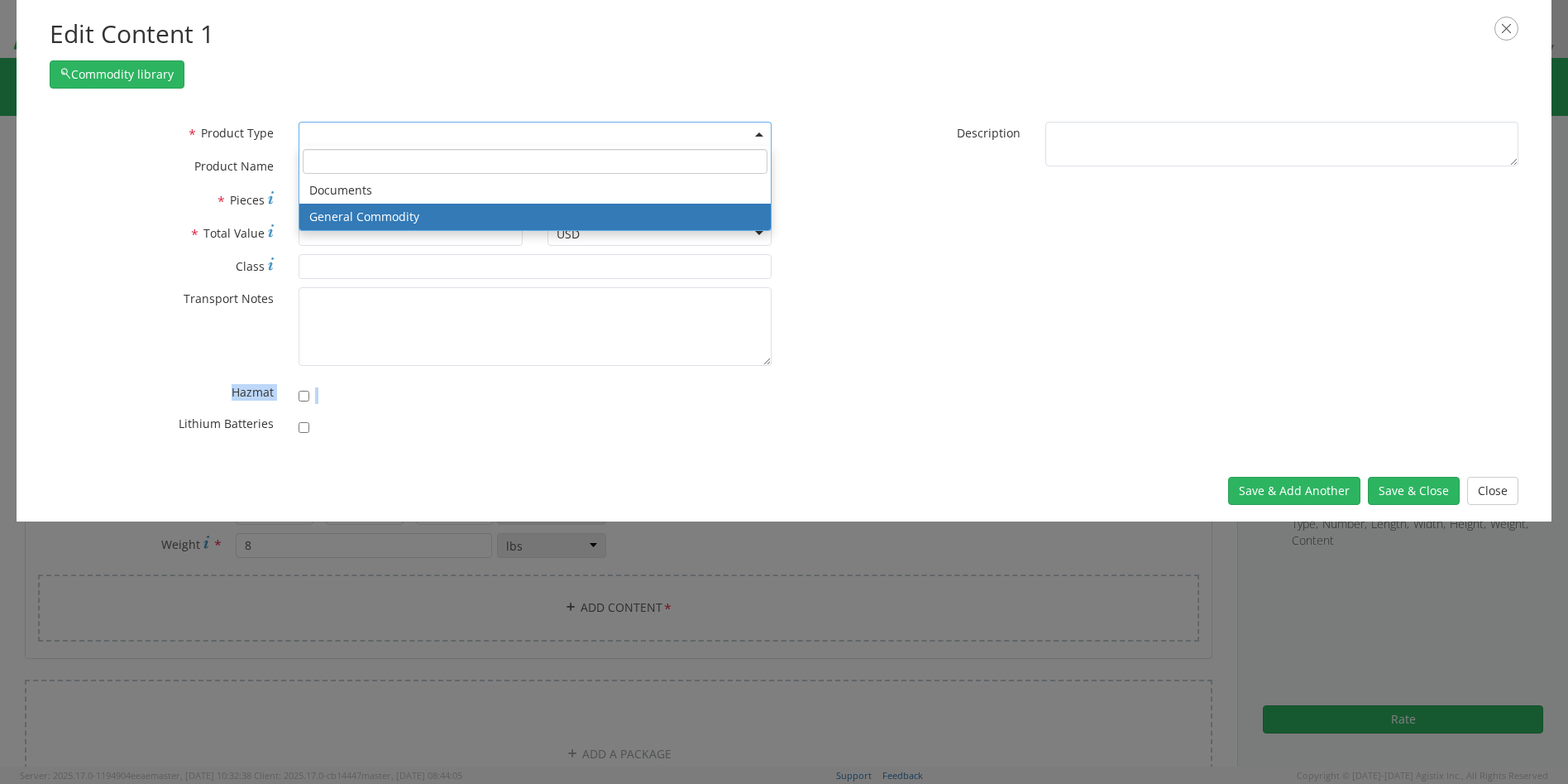
select select "COMMODITY"
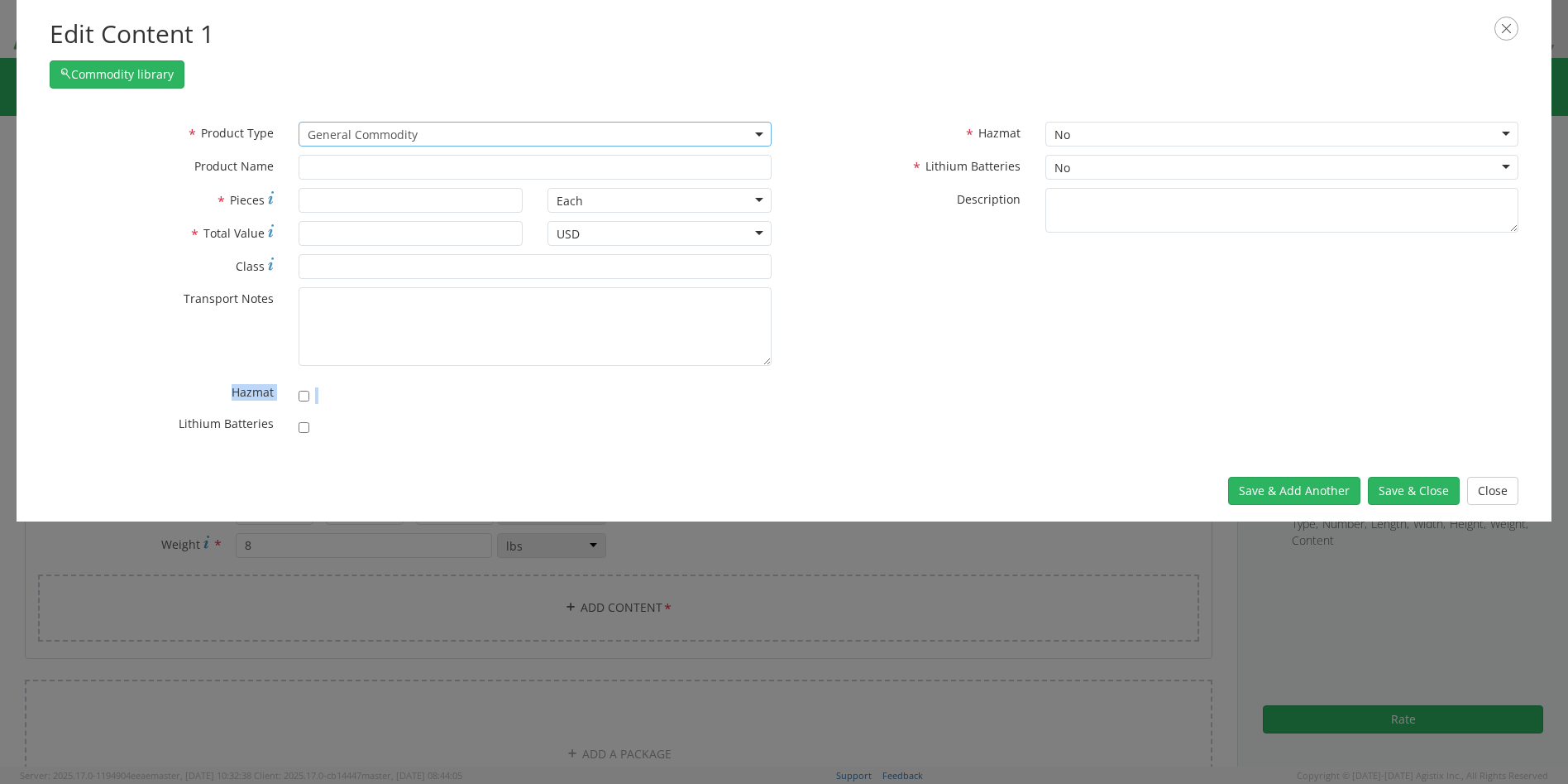
type input "General Commodity"
click at [358, 193] on input "* Pieces" at bounding box center [410, 200] width 224 height 25
type input "1"
click at [317, 233] on input "* Total Value" at bounding box center [410, 233] width 224 height 25
type input "50"
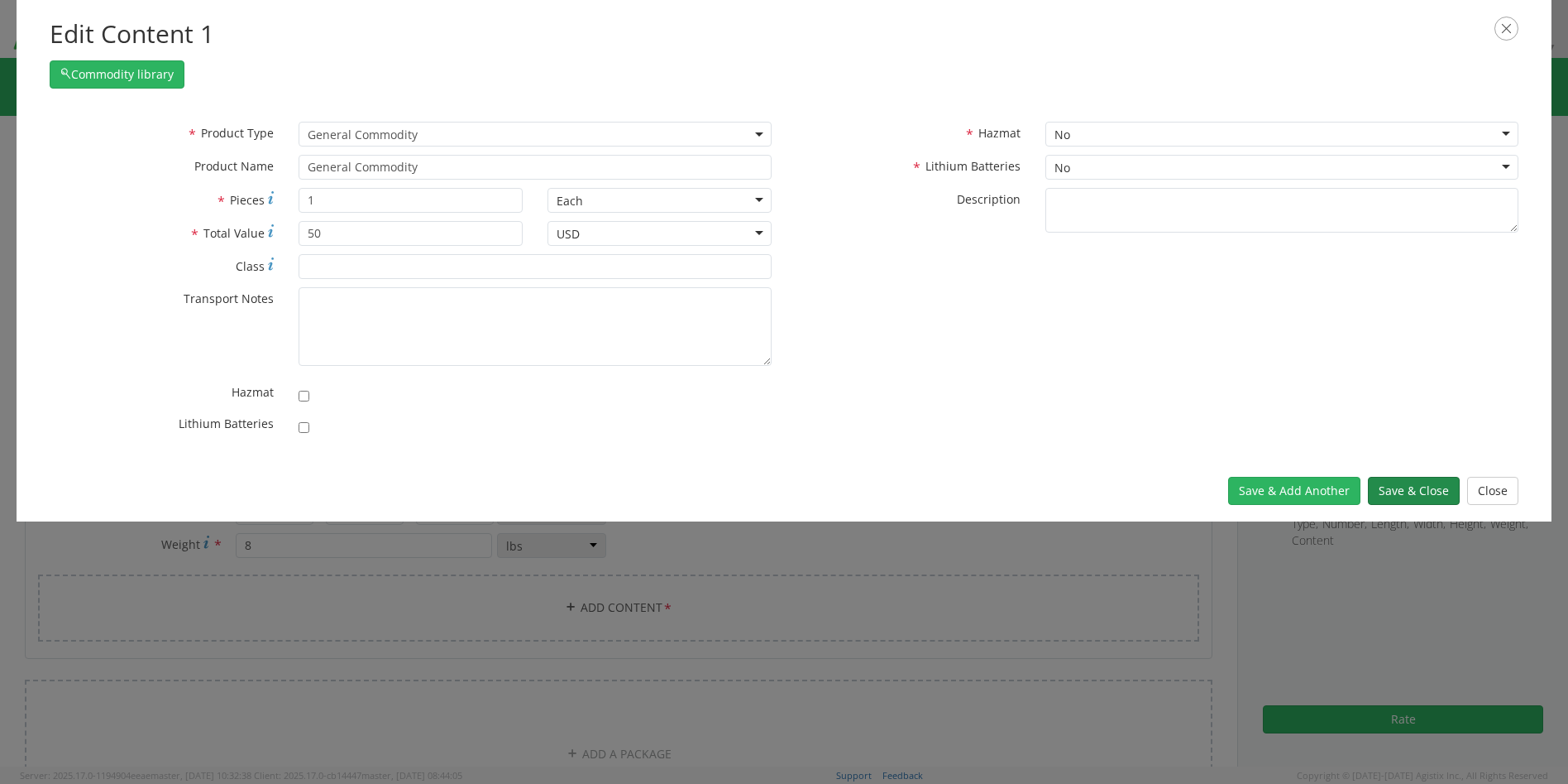
click at [1426, 488] on button "Save & Close" at bounding box center [1414, 491] width 91 height 28
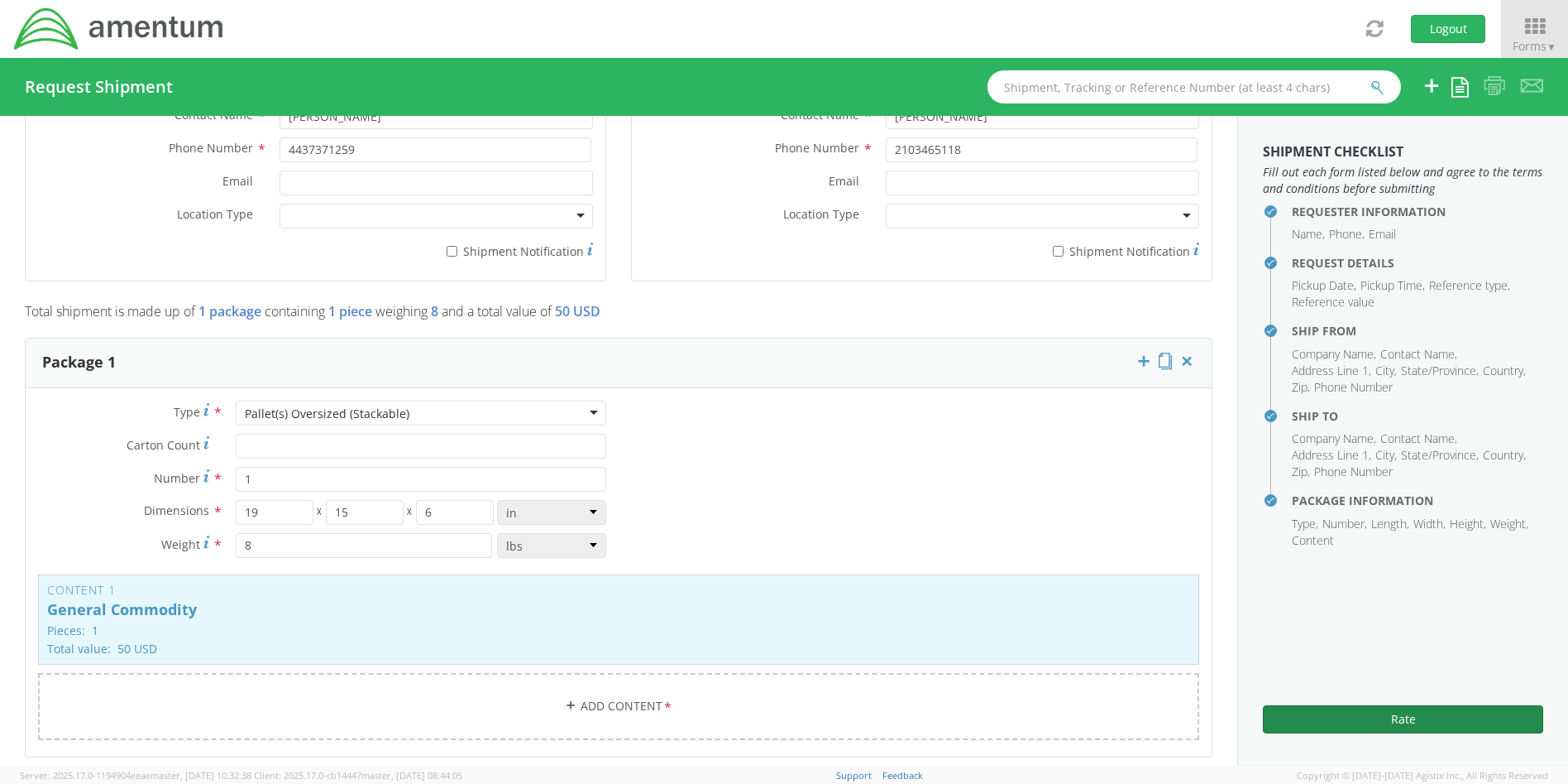
click at [1373, 715] on button "Rate" at bounding box center [1403, 719] width 281 height 28
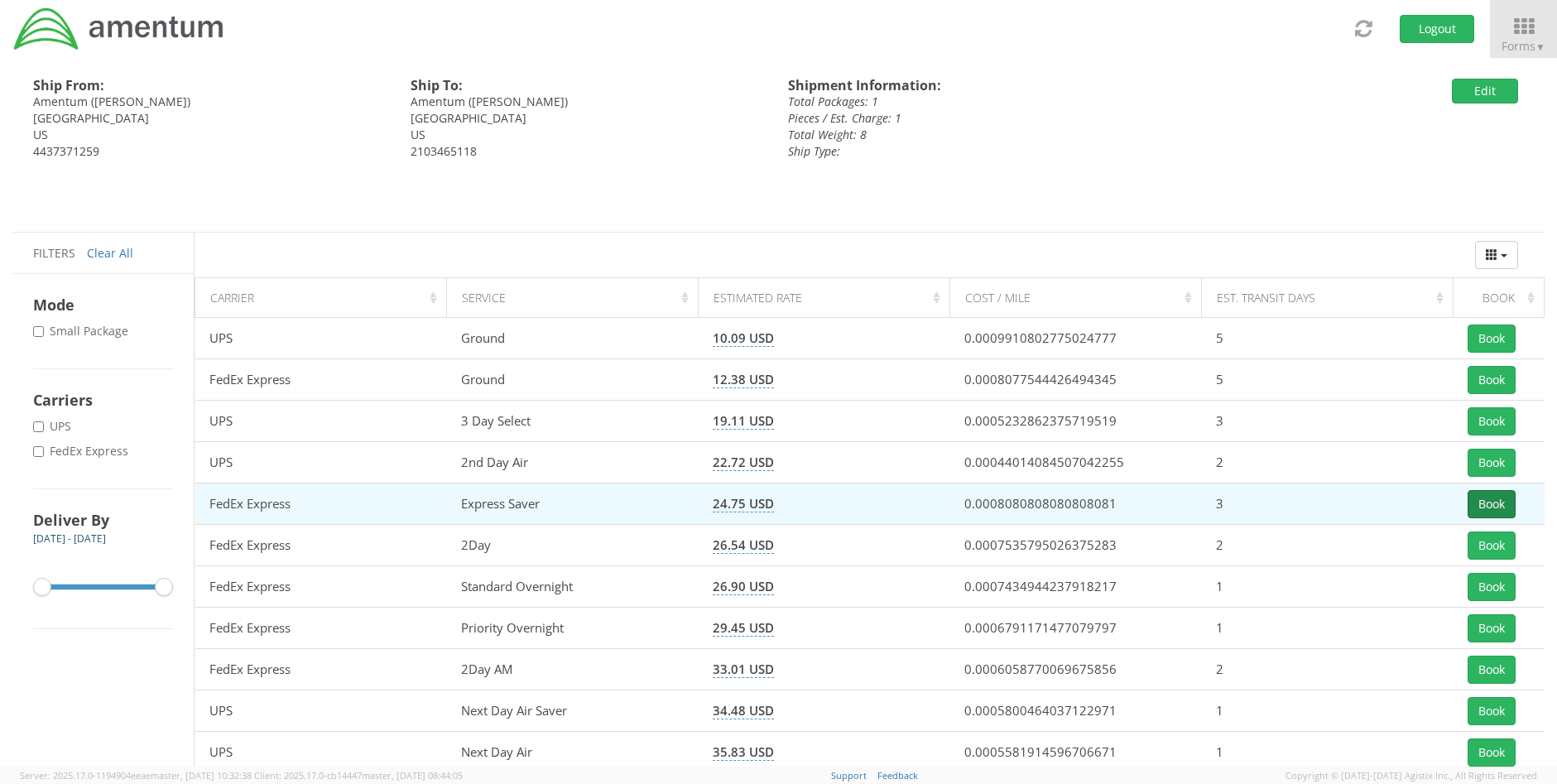
click at [1489, 502] on button "Book" at bounding box center [1491, 504] width 48 height 28
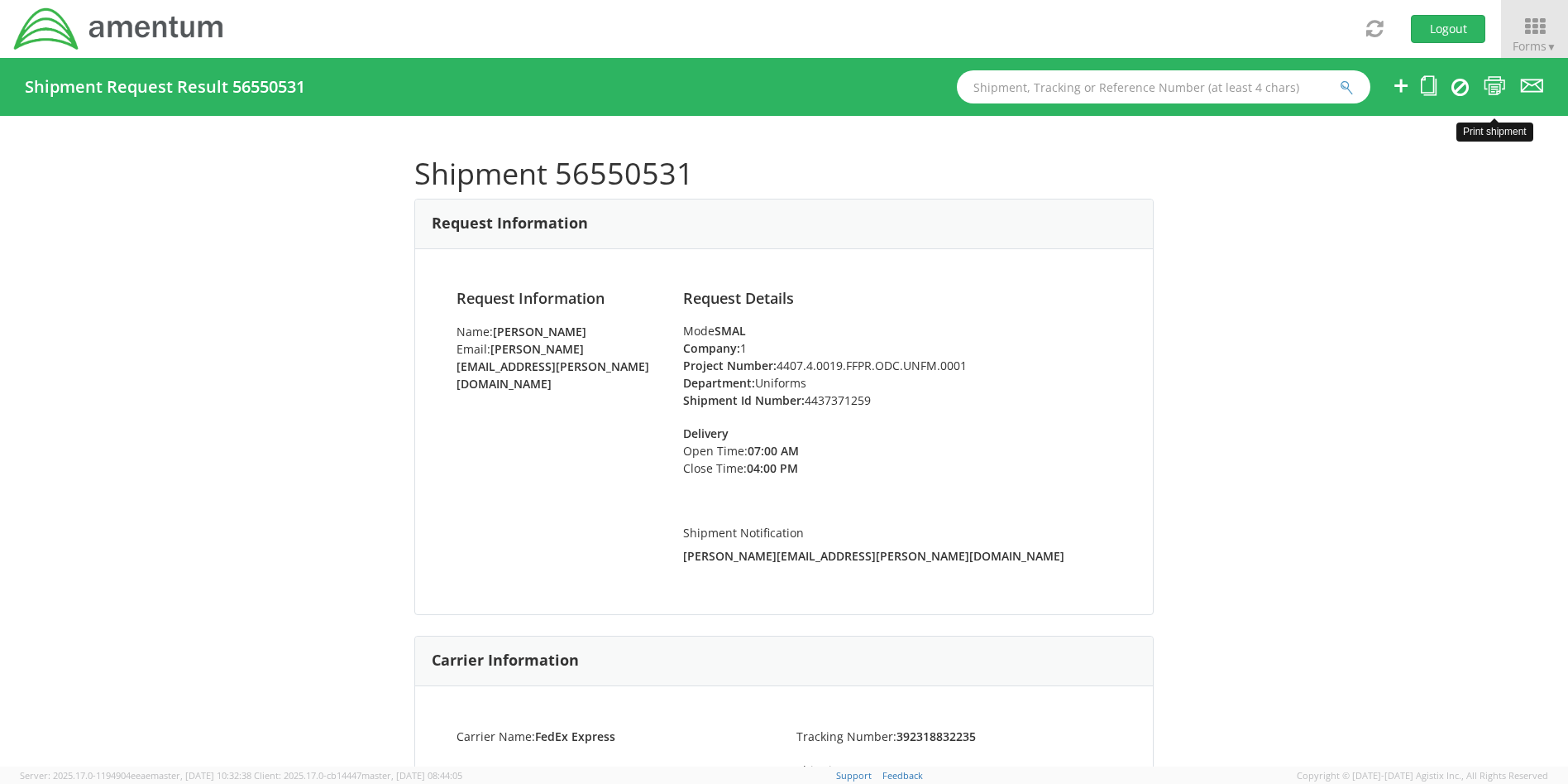
click at [1489, 74] on link at bounding box center [1495, 86] width 22 height 27
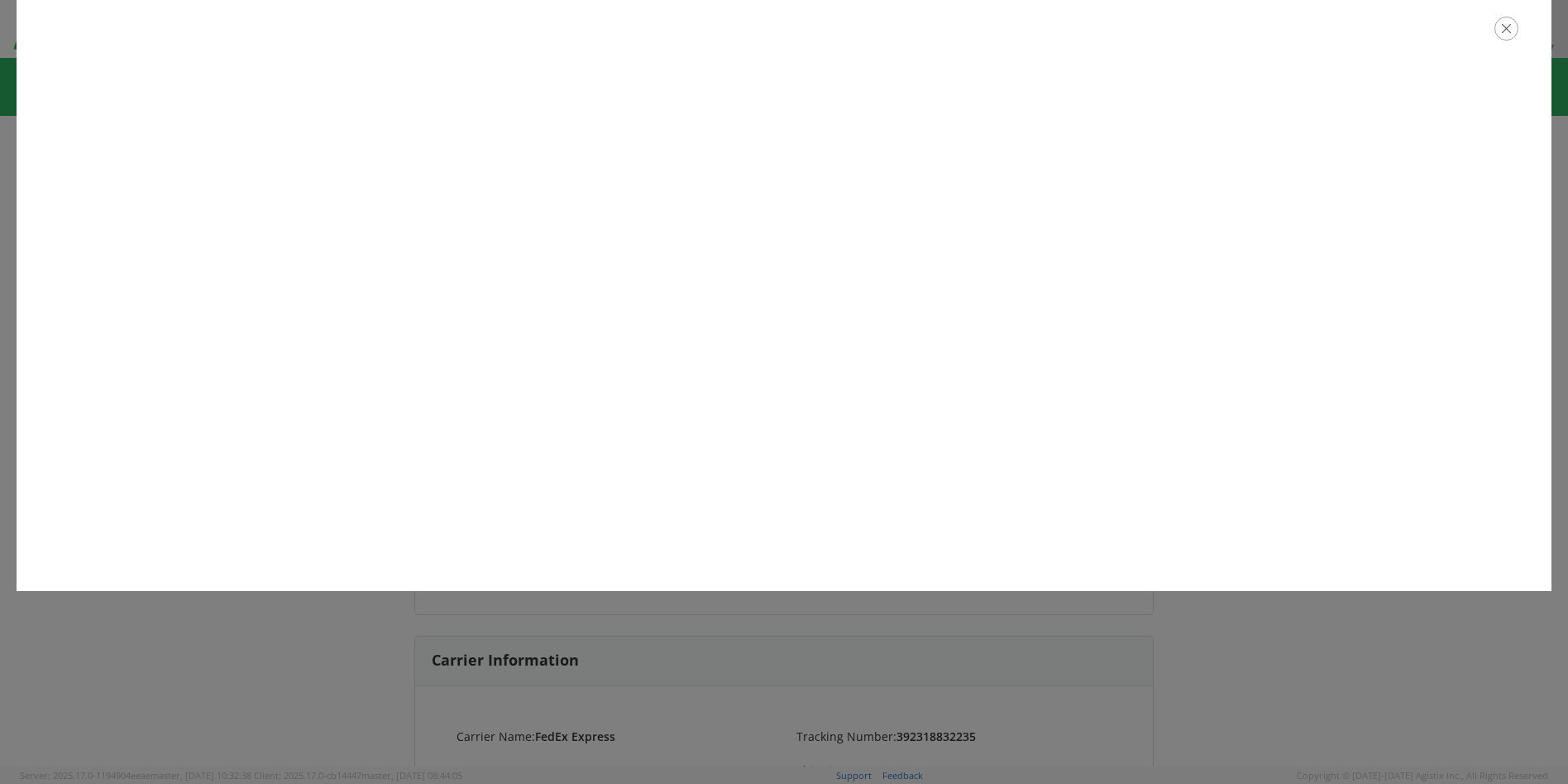
click at [1513, 29] on icon "button" at bounding box center [1506, 29] width 24 height 24
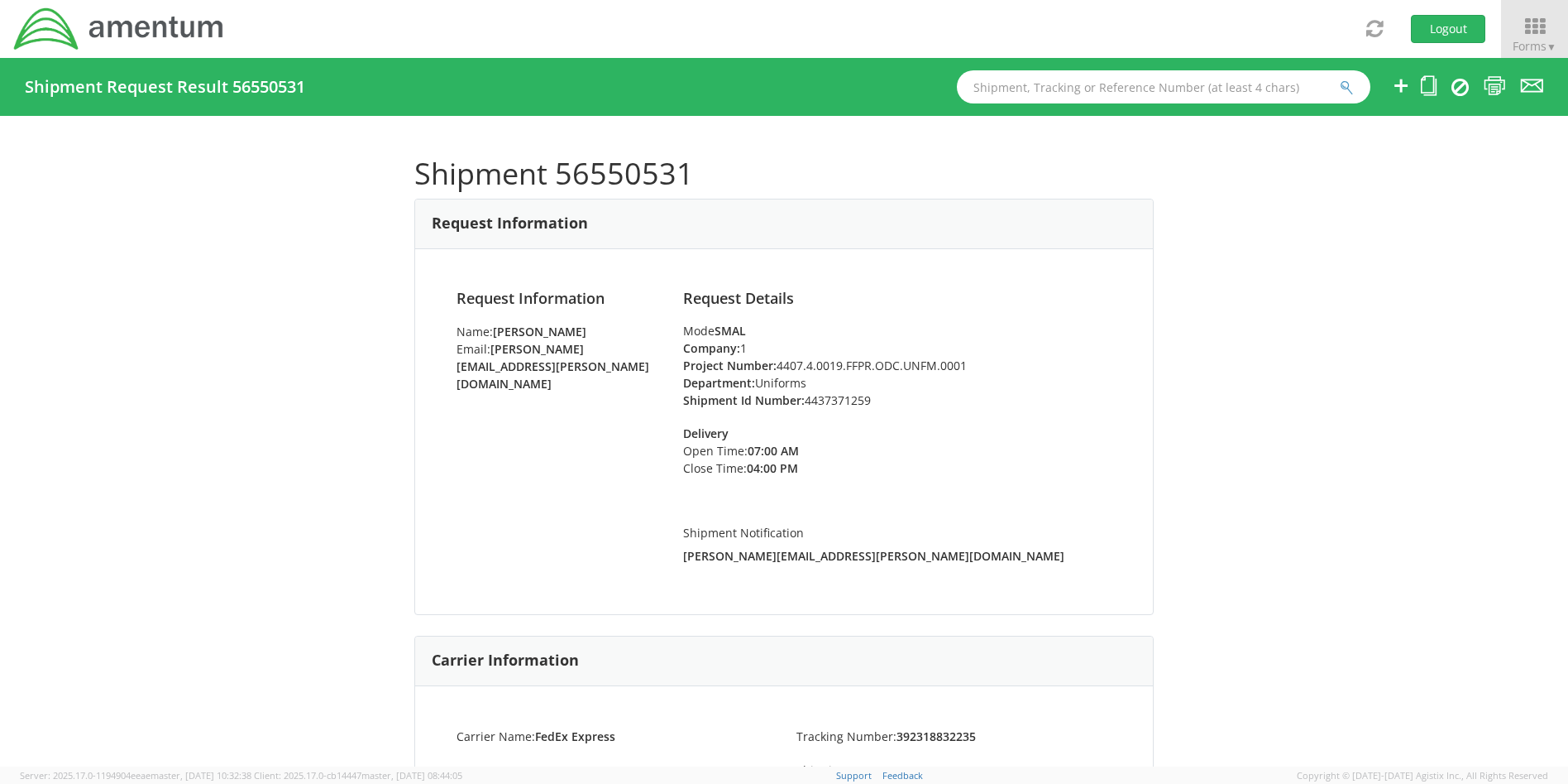
click at [1179, 407] on div "Shipment 56550531 Request Information Request Information Name: [PERSON_NAME] E…" at bounding box center [784, 441] width 1568 height 651
click at [1457, 33] on button "Logout" at bounding box center [1449, 29] width 75 height 28
